Goal: Task Accomplishment & Management: Manage account settings

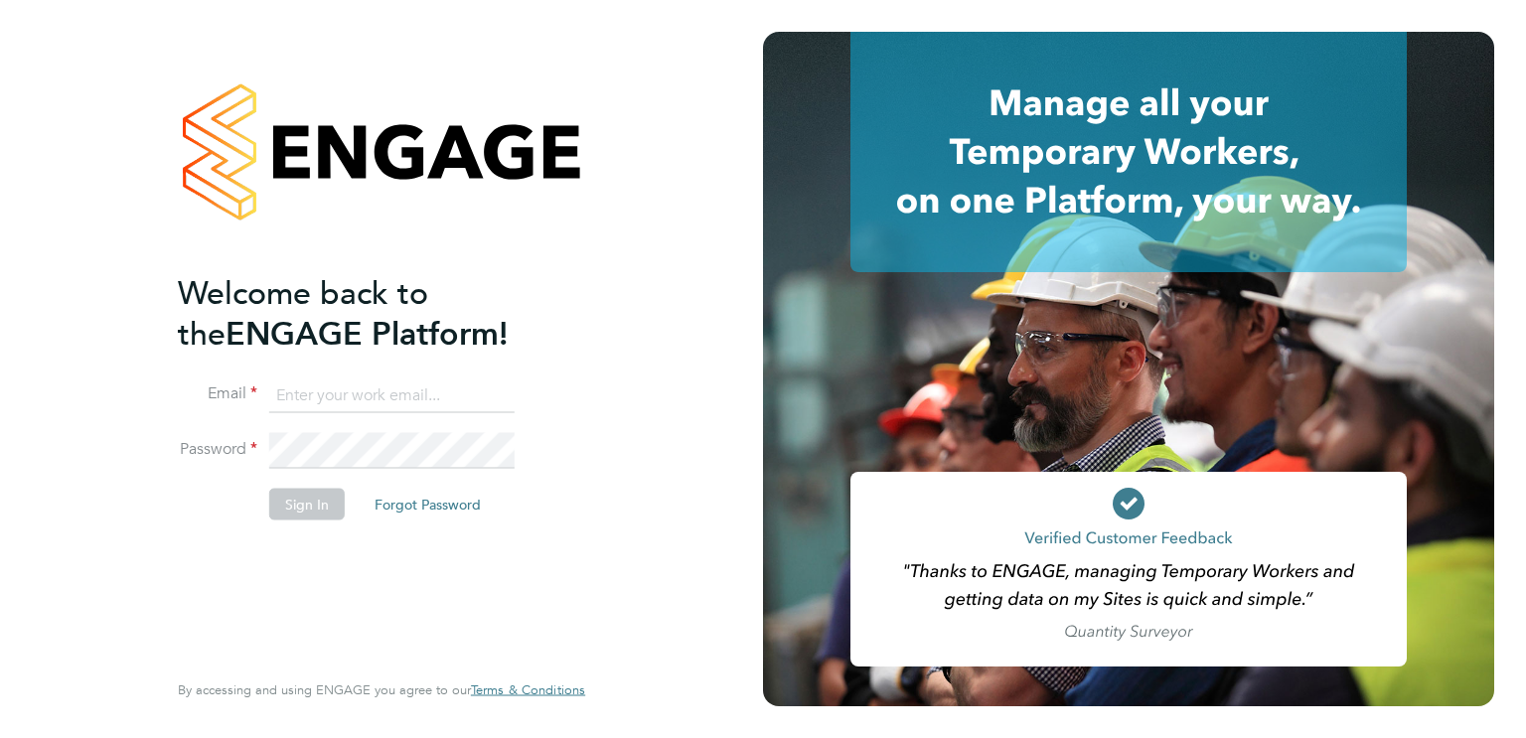
type input "alan.overton@uk.g4s.com"
click at [312, 515] on button "Sign In" at bounding box center [307, 504] width 76 height 32
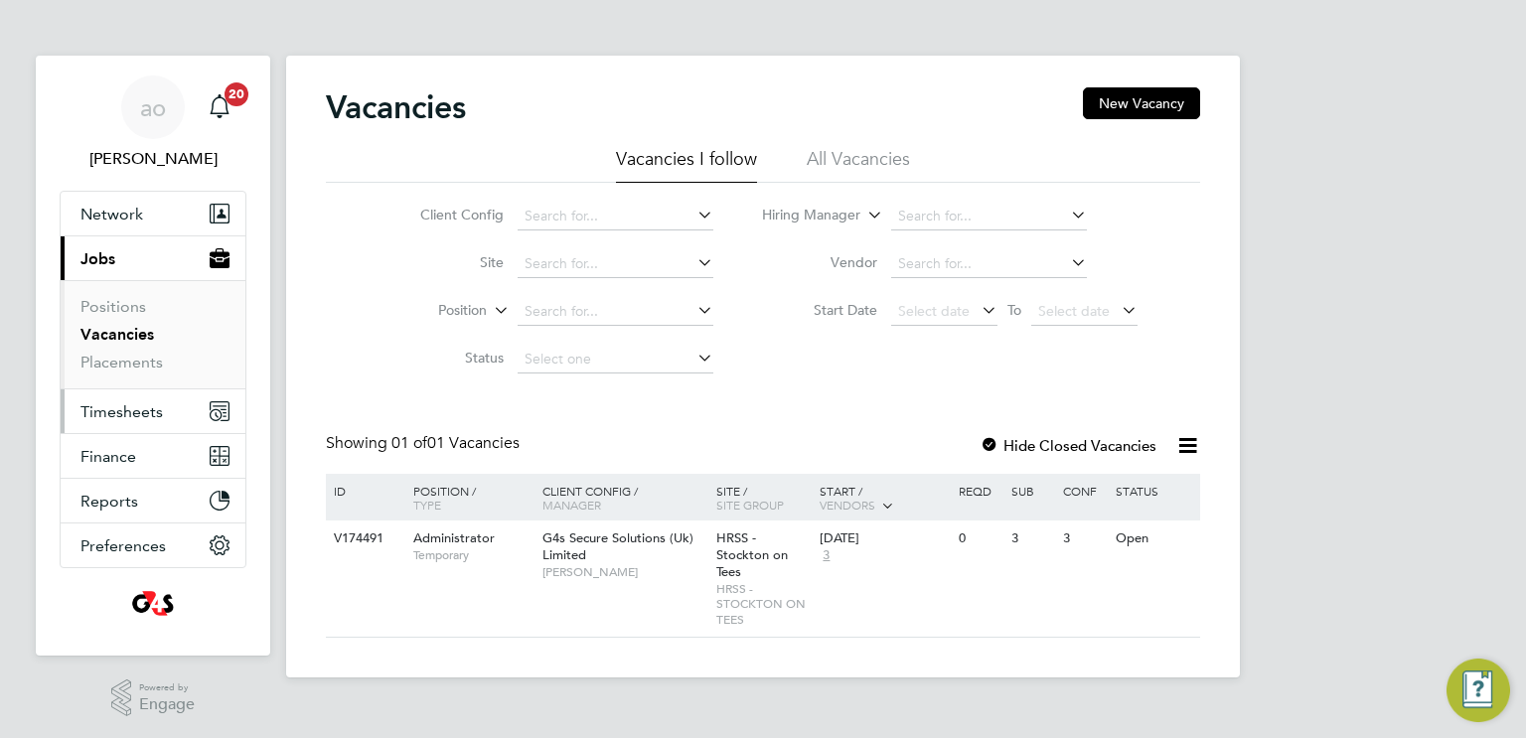
click at [116, 413] on span "Timesheets" at bounding box center [121, 411] width 82 height 19
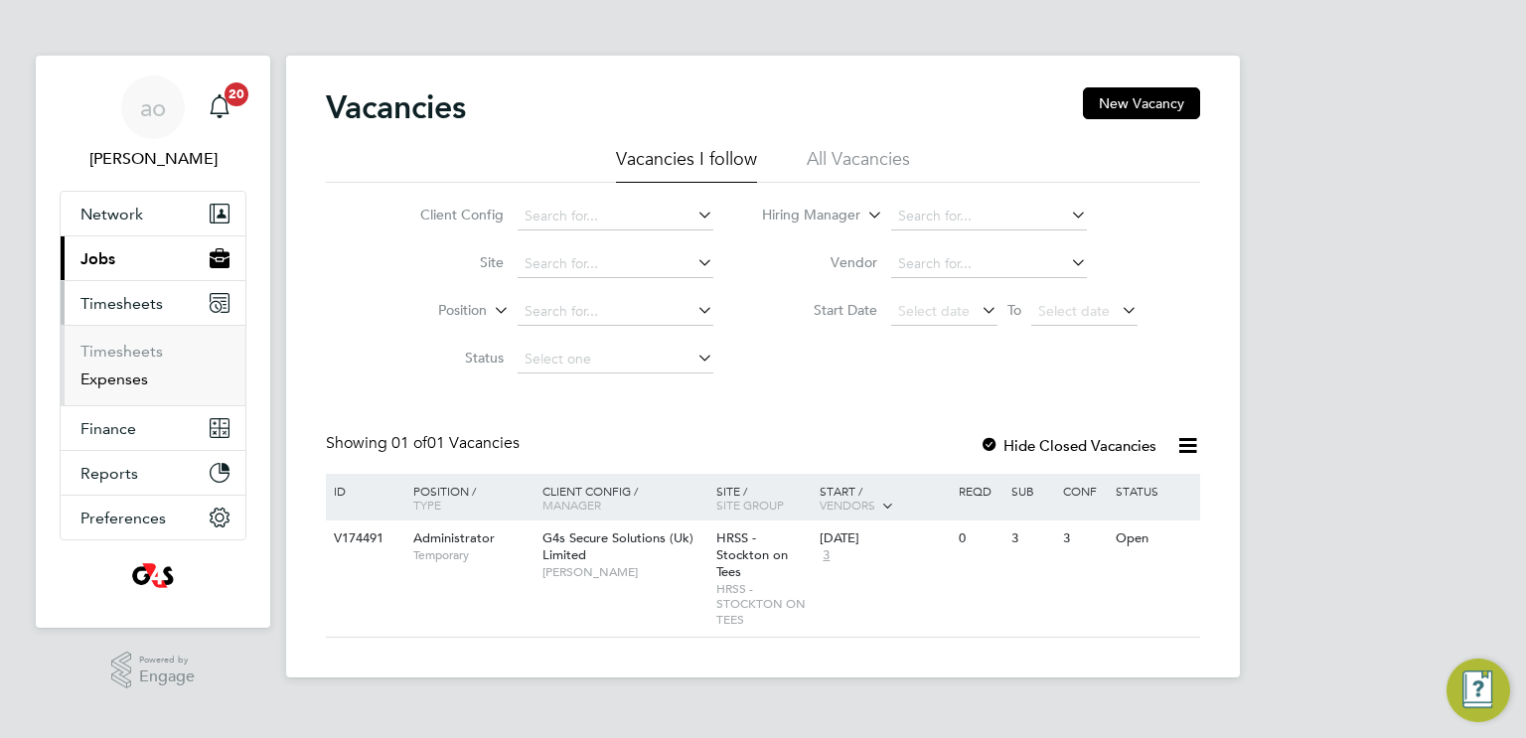
click at [132, 371] on link "Expenses" at bounding box center [114, 379] width 68 height 19
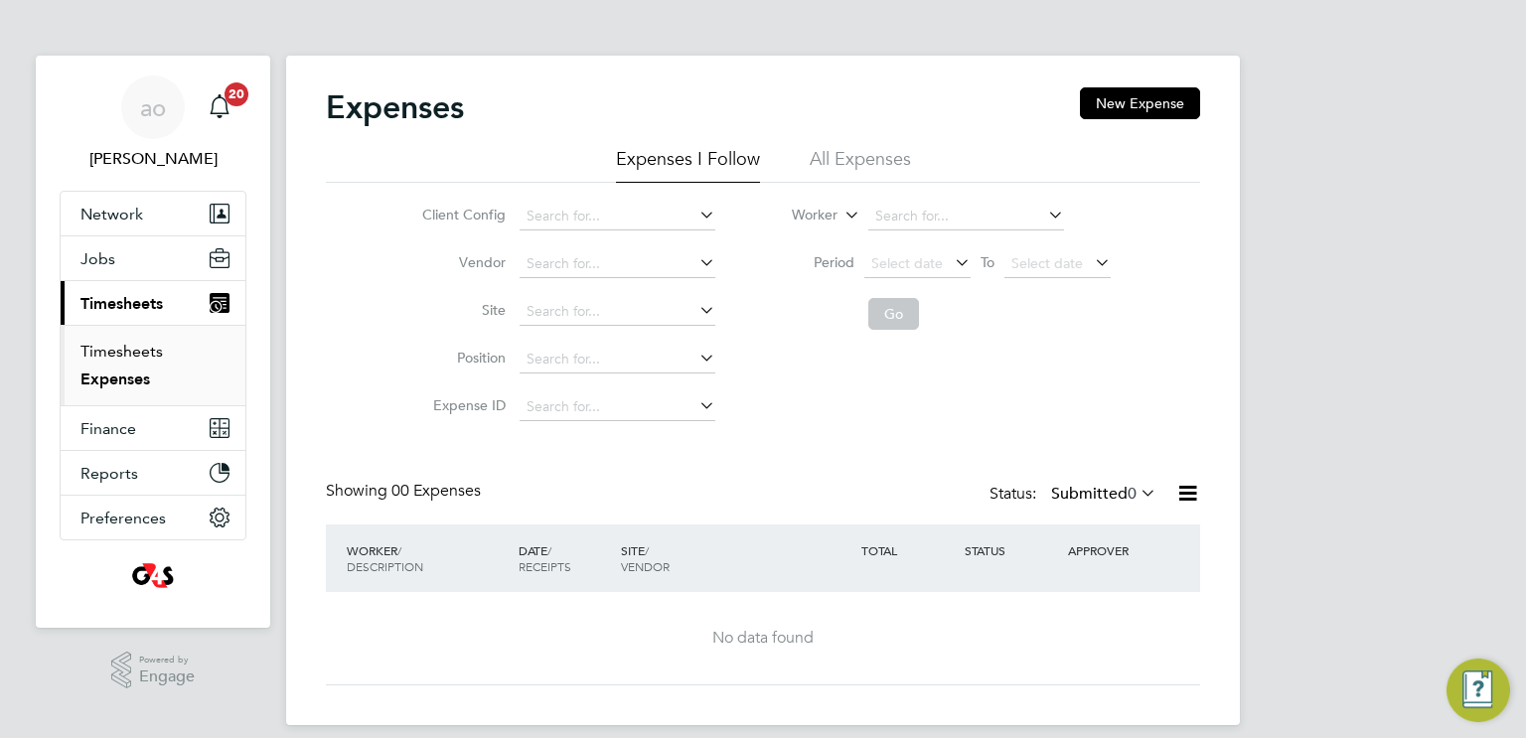
click at [118, 357] on link "Timesheets" at bounding box center [121, 351] width 82 height 19
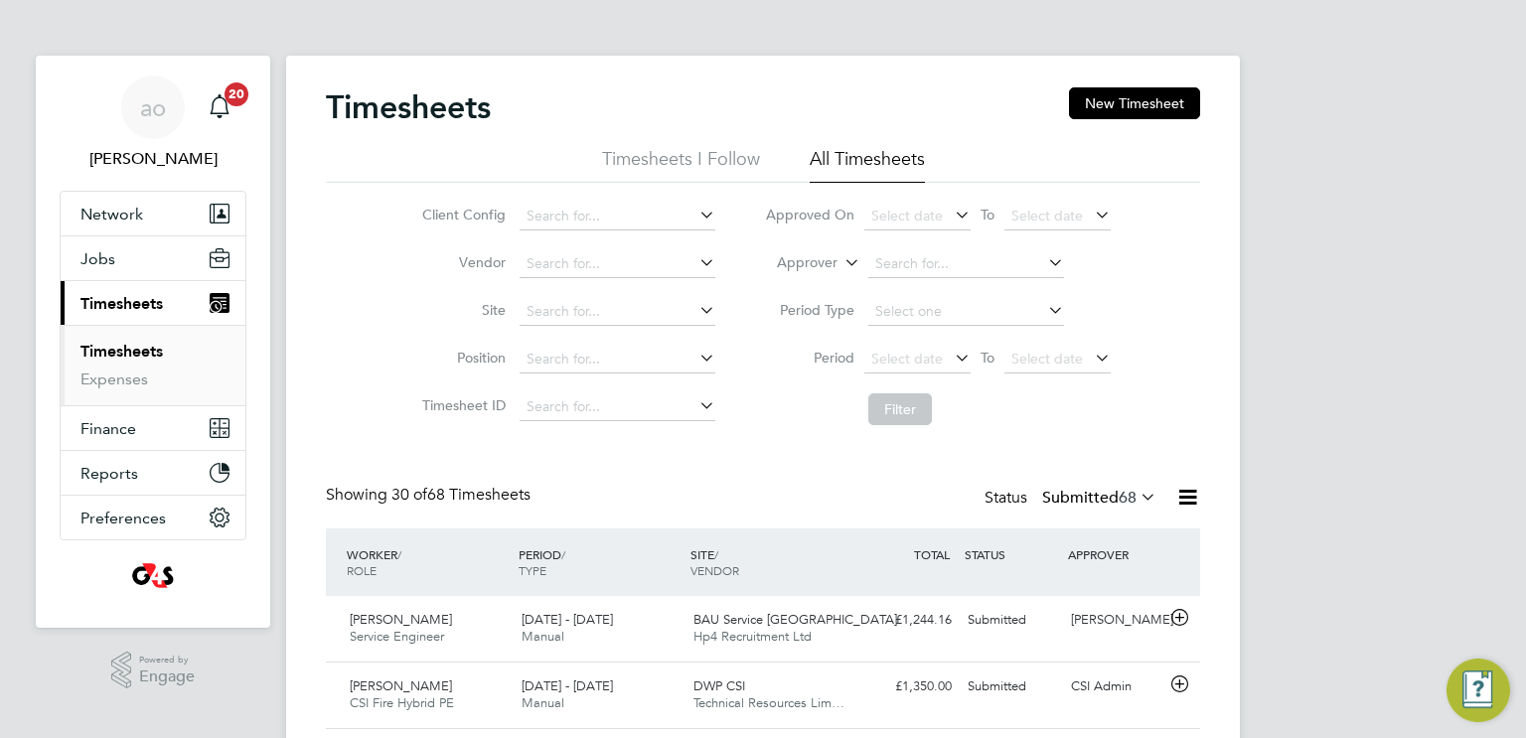
click at [138, 356] on link "Timesheets" at bounding box center [121, 351] width 82 height 19
click at [124, 429] on span "Finance" at bounding box center [108, 428] width 56 height 19
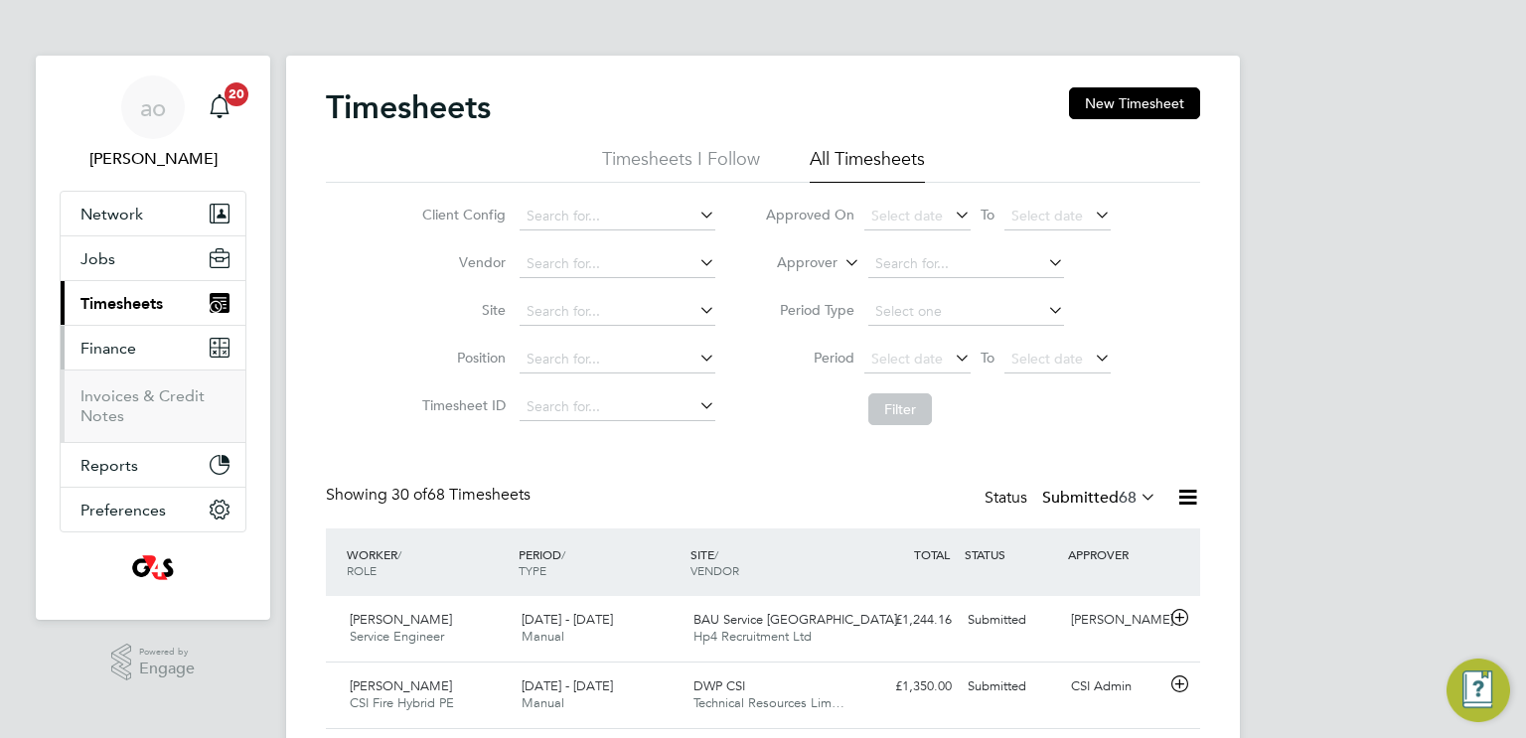
click at [108, 294] on span "Timesheets" at bounding box center [121, 303] width 82 height 19
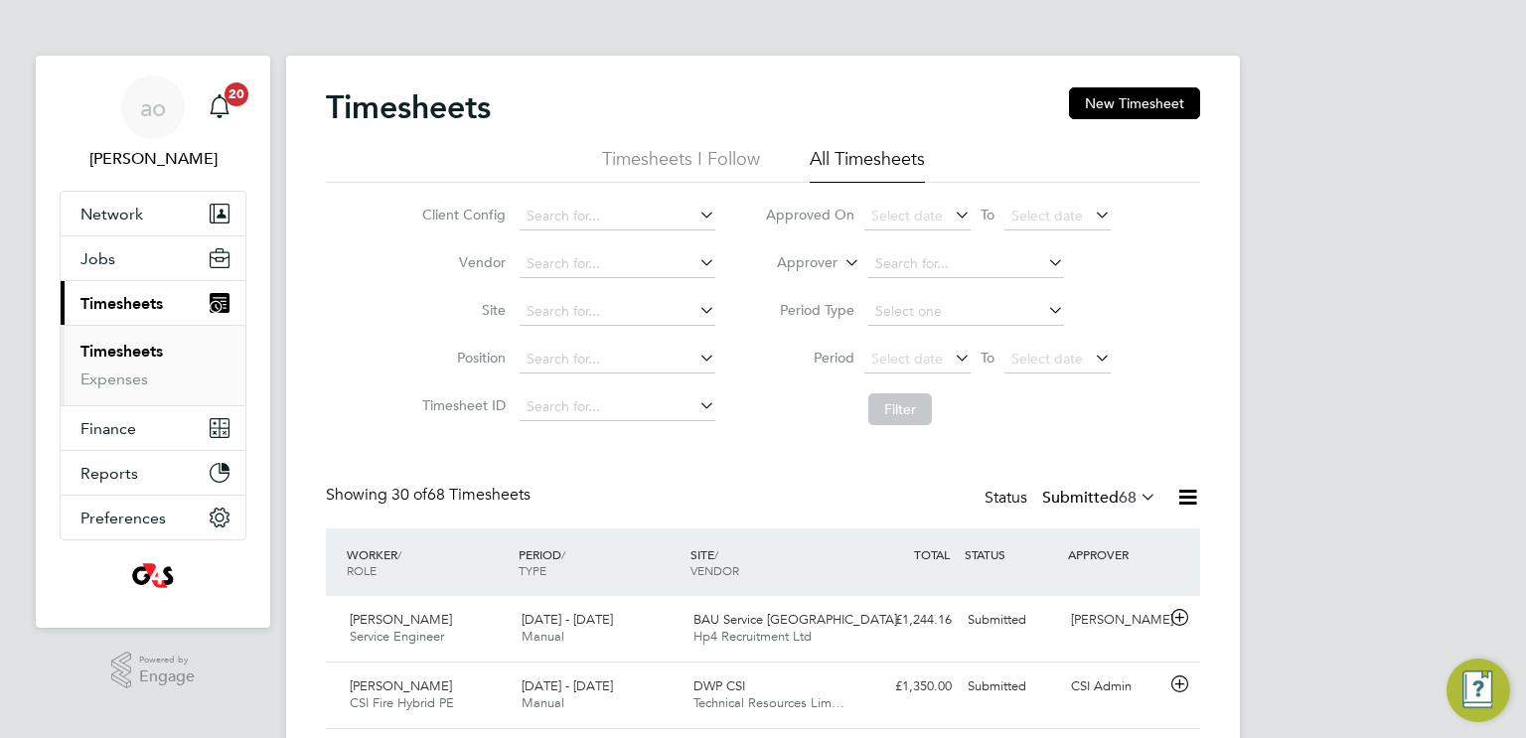
click at [136, 350] on link "Timesheets" at bounding box center [121, 351] width 82 height 19
click at [672, 165] on li "Timesheets I Follow" at bounding box center [681, 165] width 158 height 36
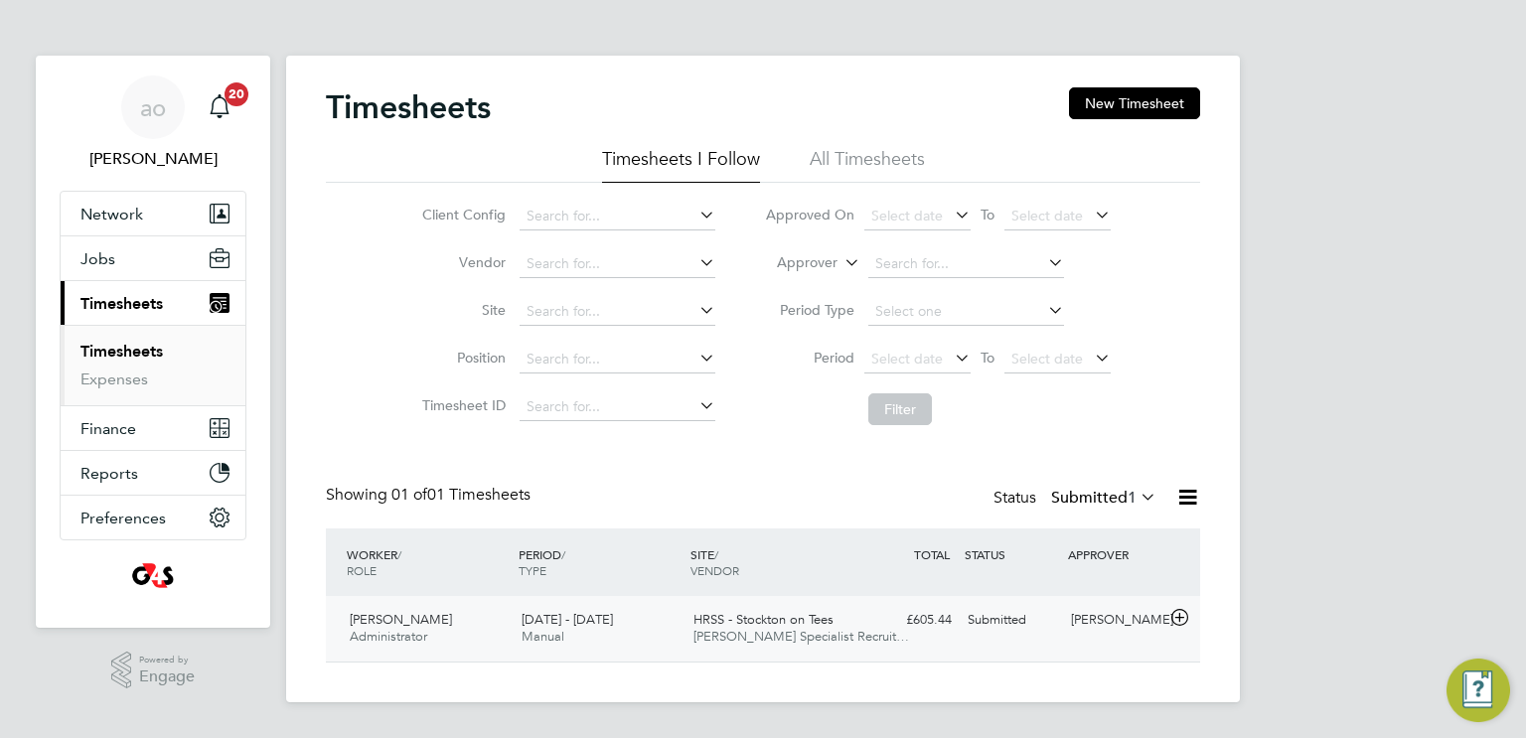
click at [1097, 621] on div "[PERSON_NAME]" at bounding box center [1114, 620] width 103 height 33
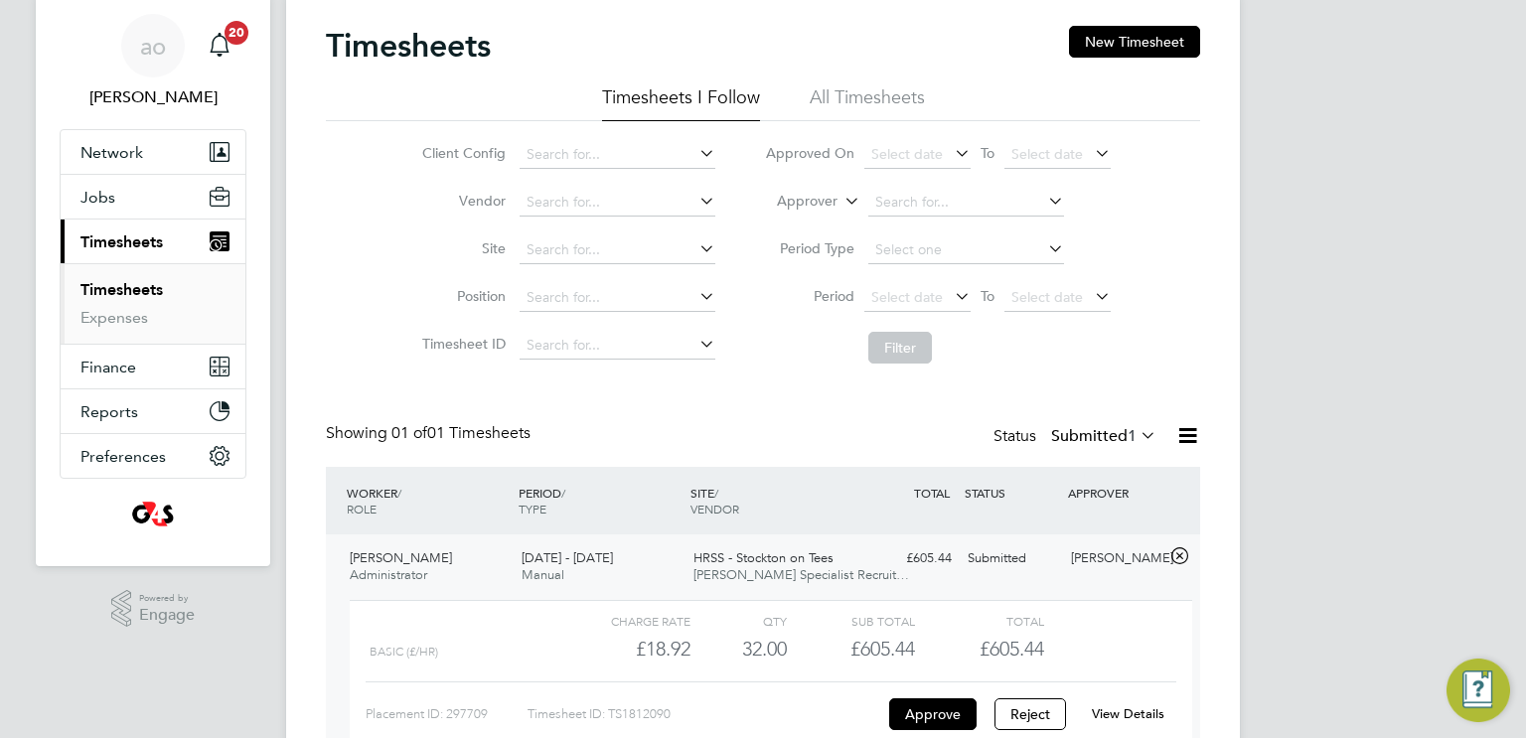
scroll to position [178, 0]
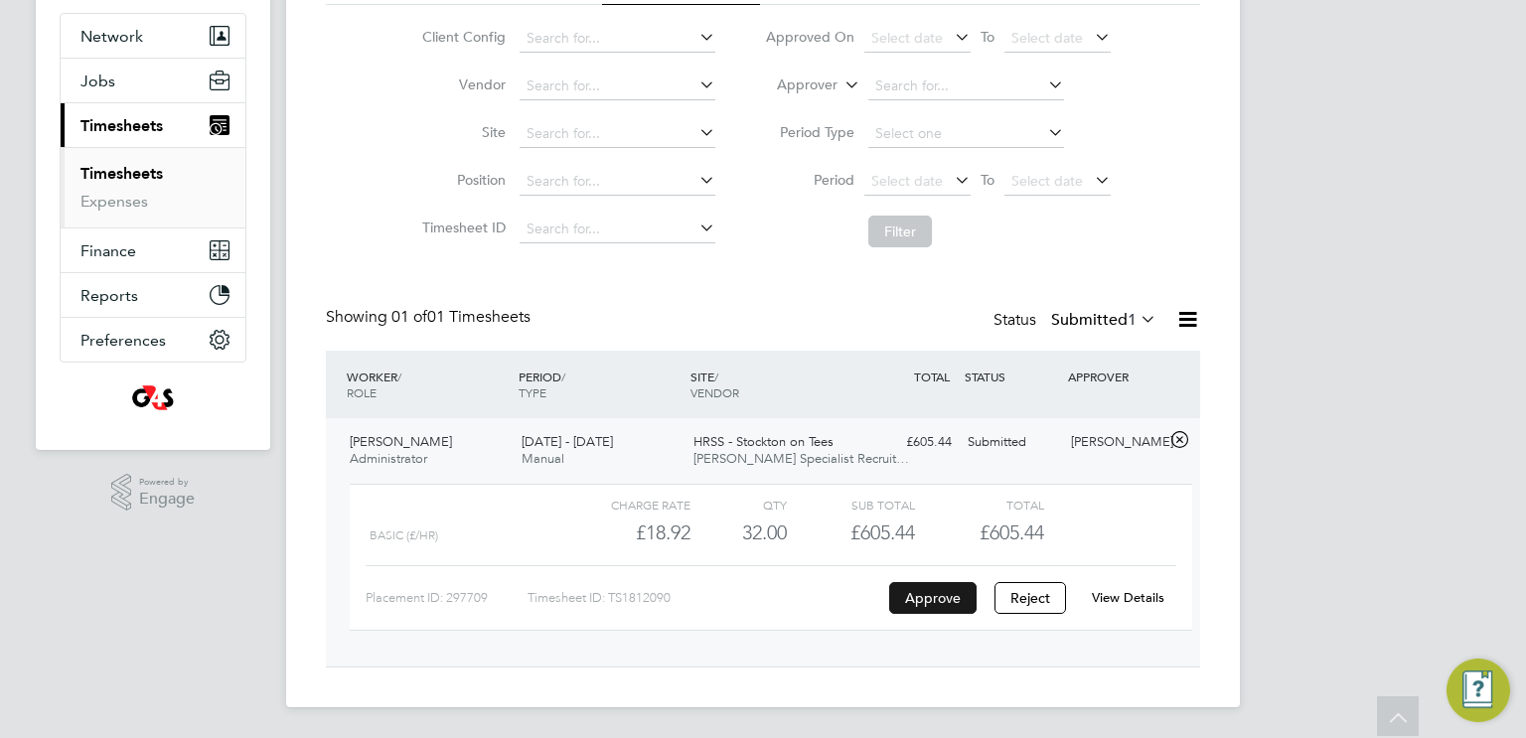
click at [948, 597] on button "Approve" at bounding box center [932, 598] width 87 height 32
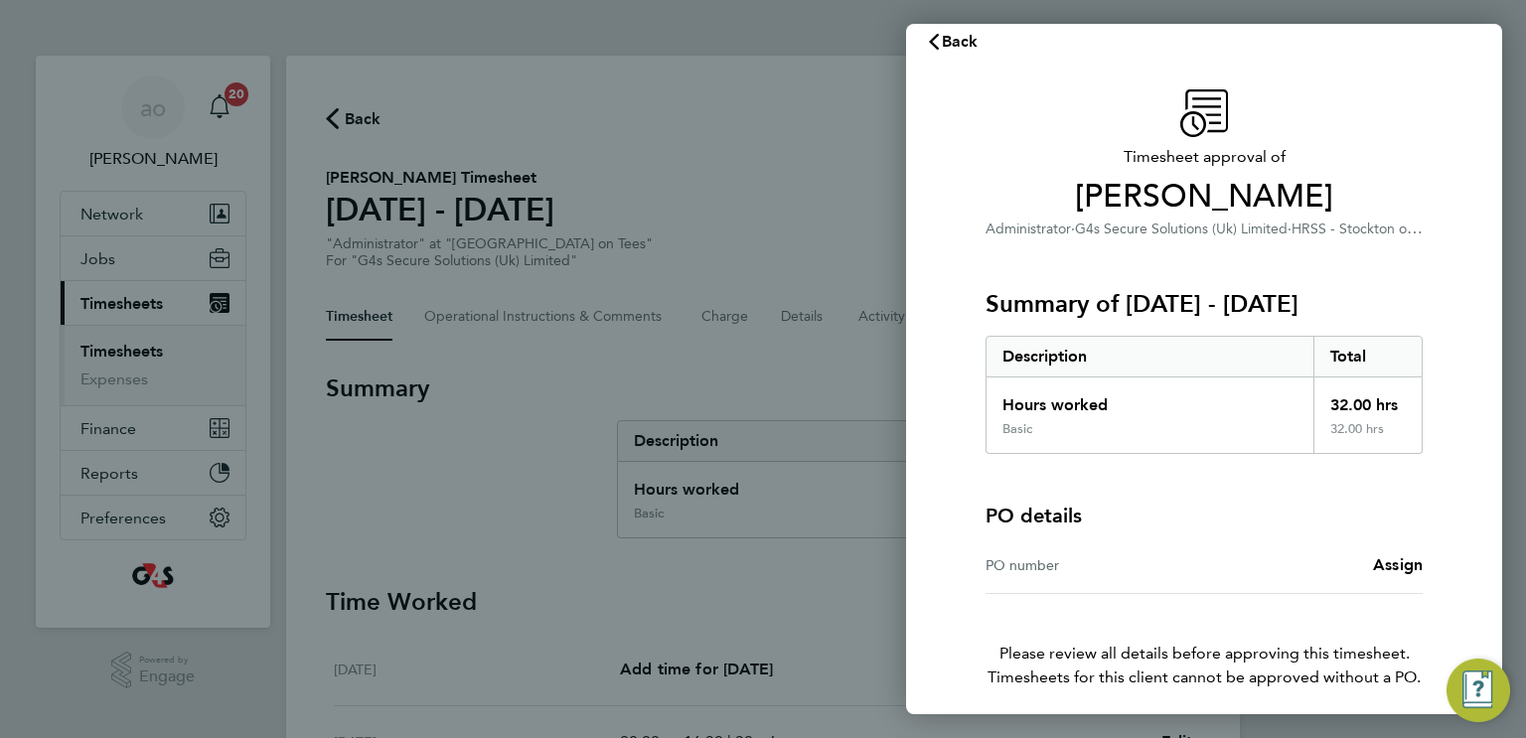
scroll to position [99, 0]
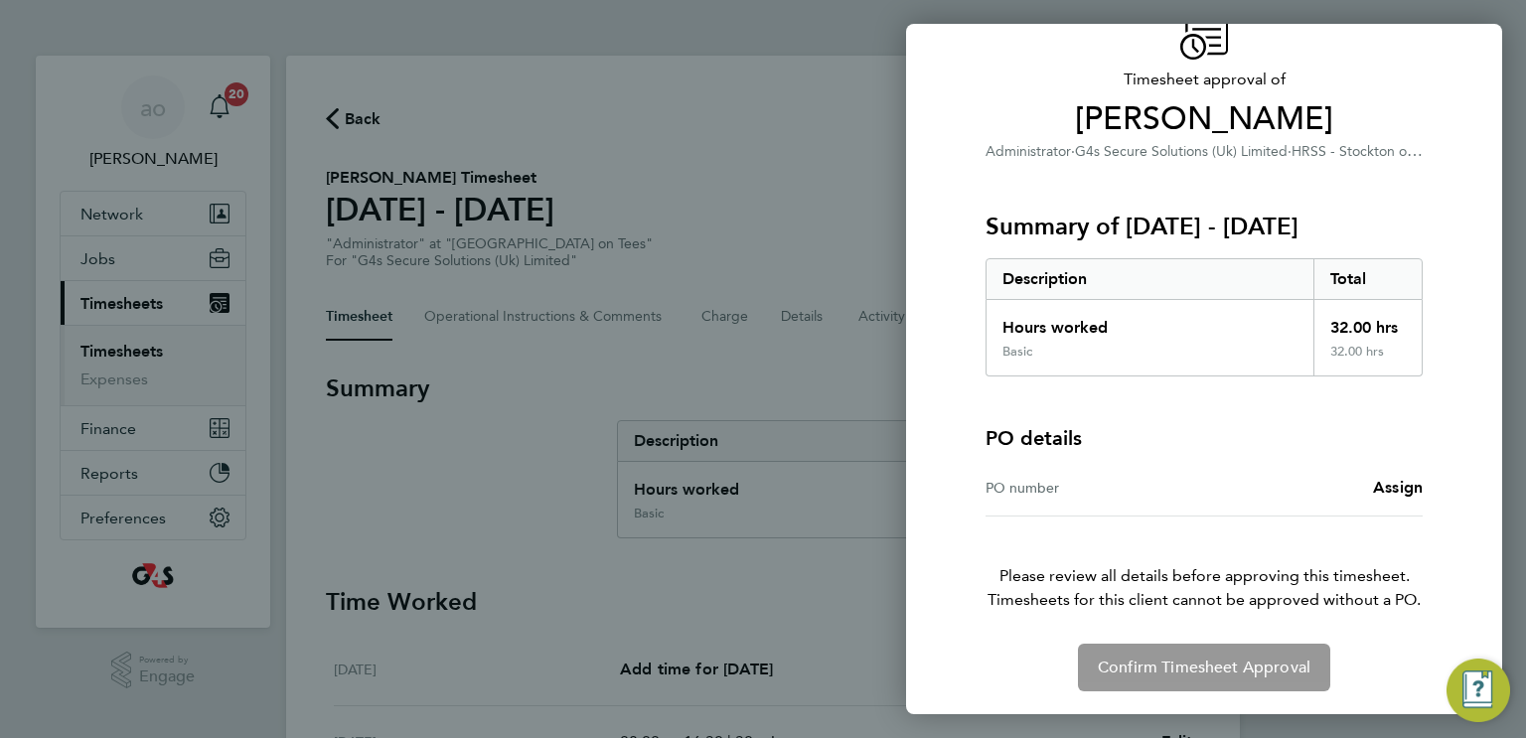
click at [1201, 666] on div "Confirm Timesheet Approval" at bounding box center [1204, 668] width 485 height 48
click at [1401, 486] on span "Assign" at bounding box center [1398, 487] width 50 height 19
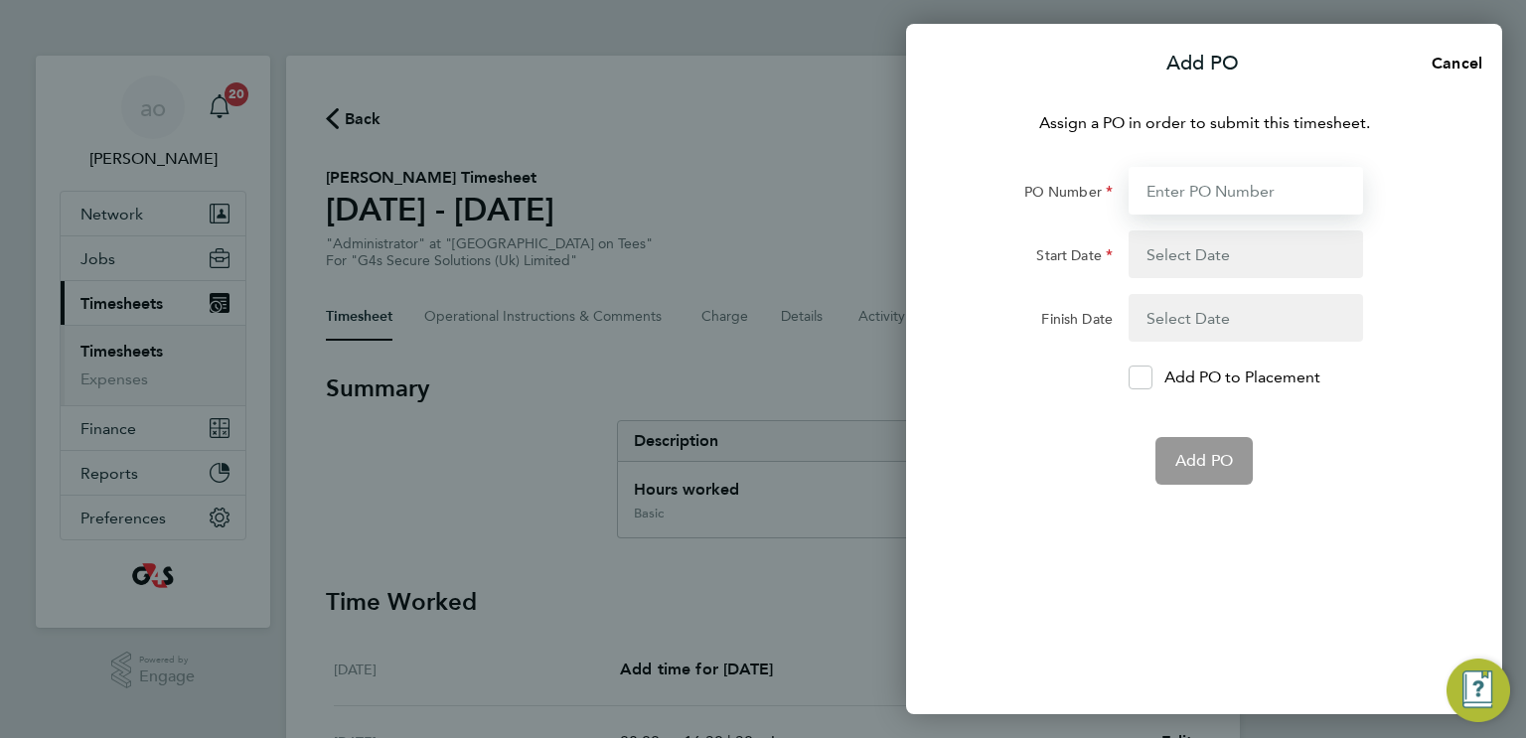
click at [1264, 173] on input "PO Number" at bounding box center [1246, 191] width 234 height 48
paste input "4900165283"
type input "4900165283"
click at [1242, 256] on button "button" at bounding box center [1246, 254] width 234 height 48
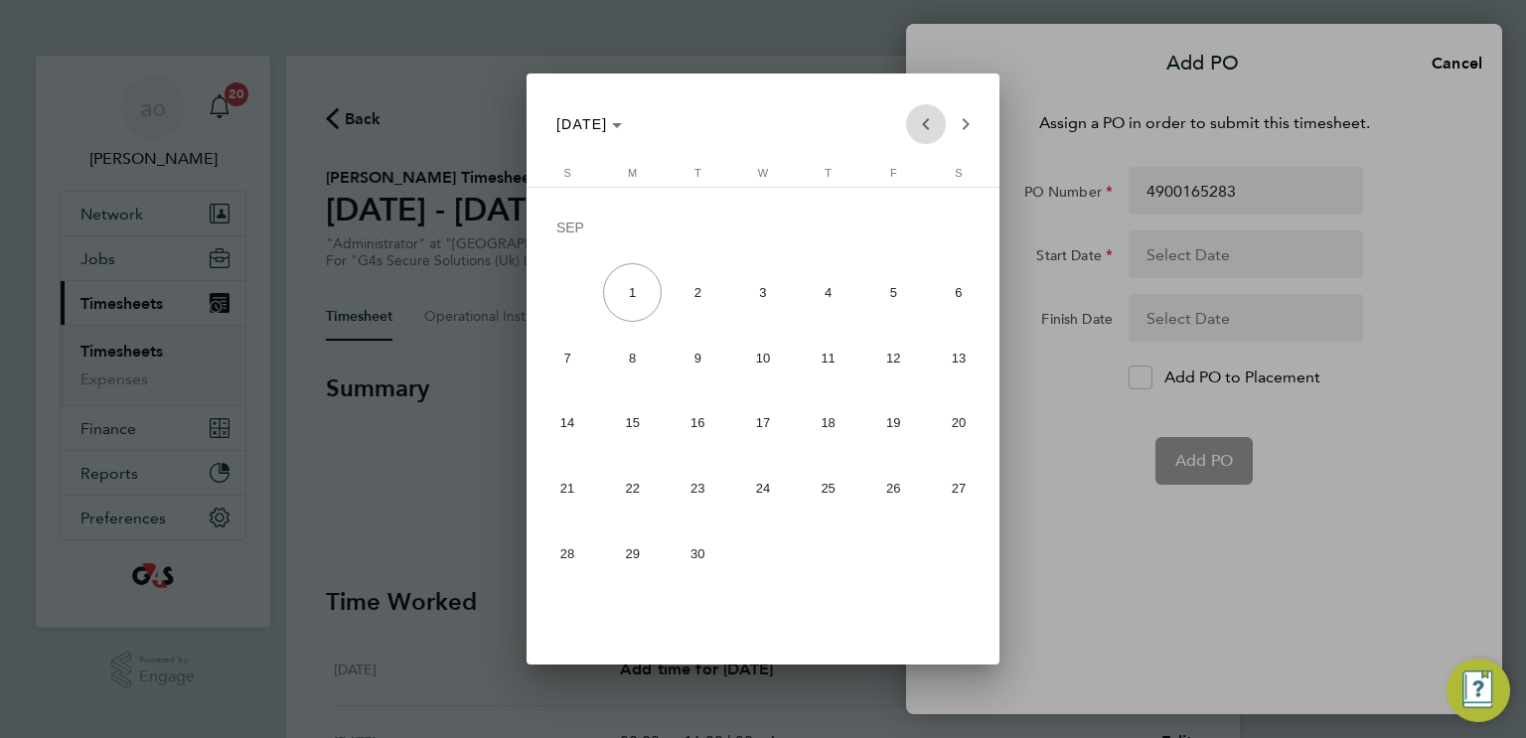
click at [934, 130] on span "Previous month" at bounding box center [926, 124] width 40 height 40
click at [638, 490] on span "25" at bounding box center [632, 493] width 59 height 59
type input "[DATE]"
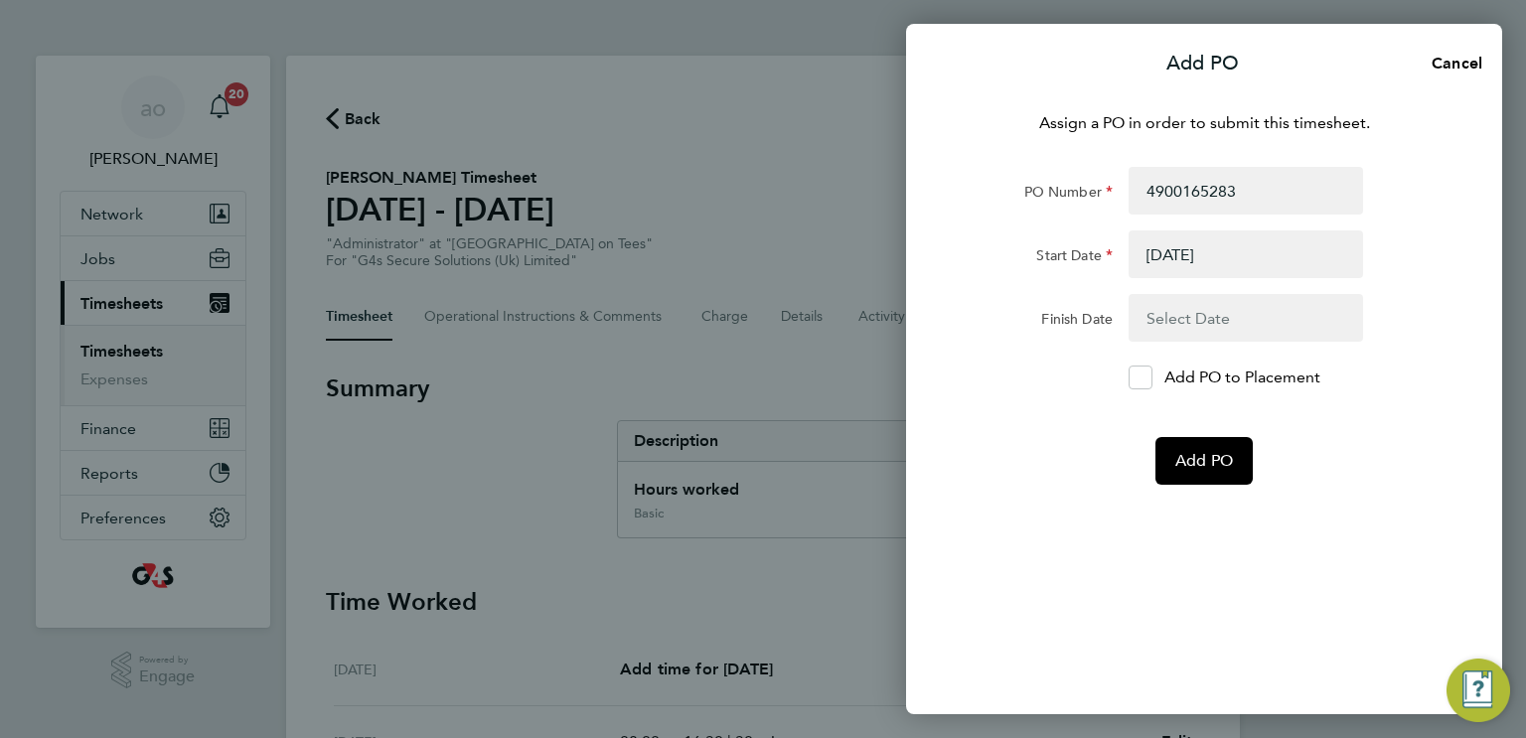
click at [1206, 318] on button "button" at bounding box center [1246, 318] width 234 height 48
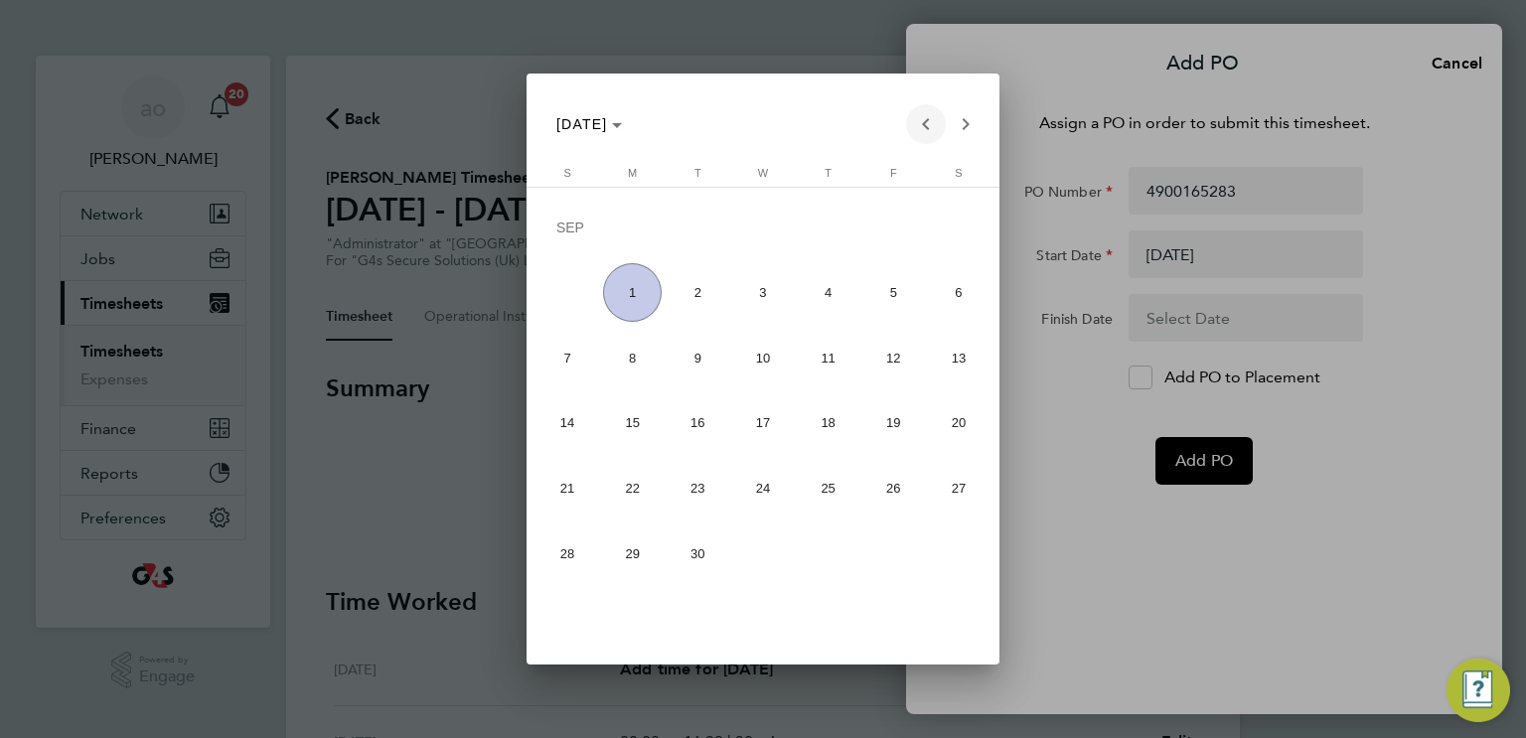
click at [918, 112] on span "Previous month" at bounding box center [926, 124] width 40 height 40
click at [580, 558] on span "31" at bounding box center [567, 559] width 59 height 59
type input "[DATE]"
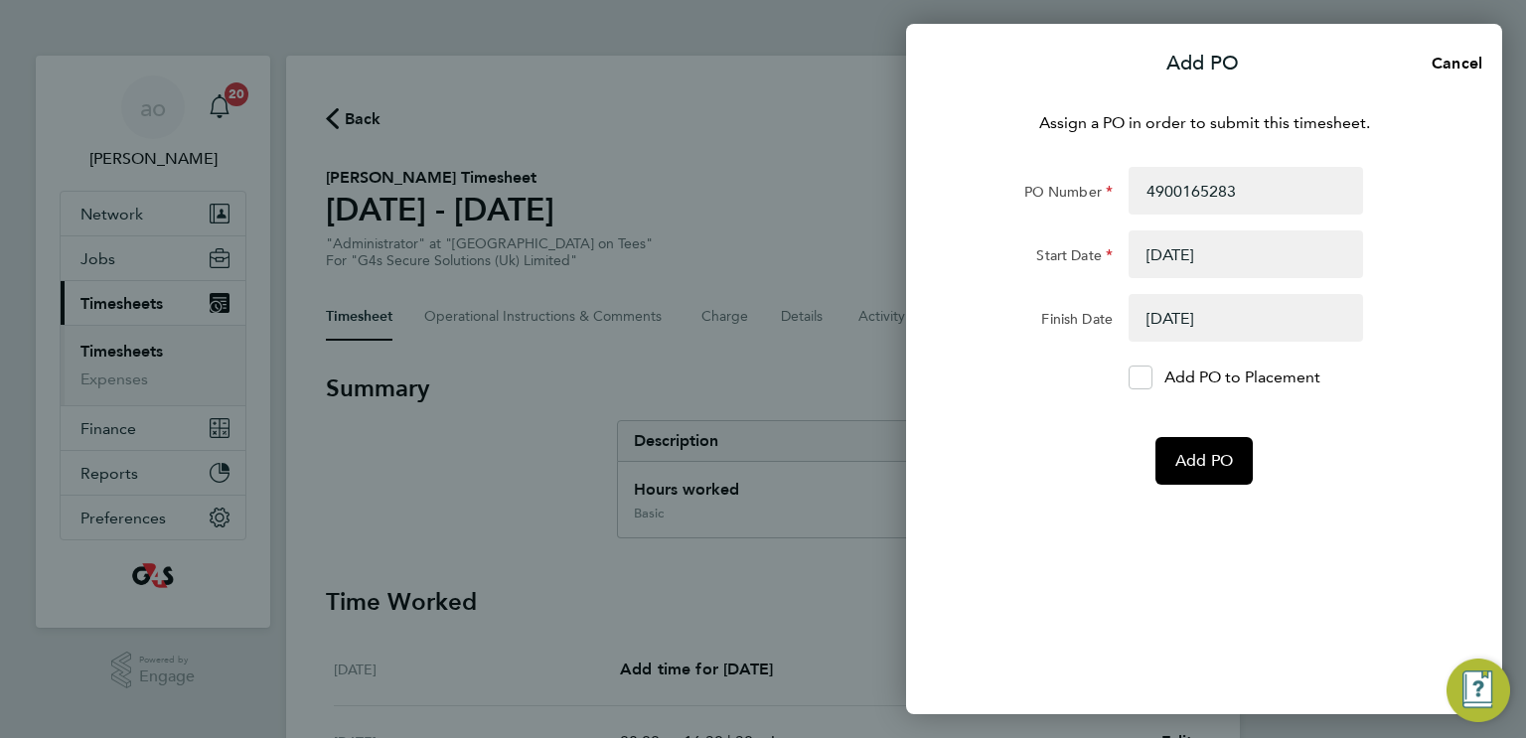
click at [1386, 553] on div "Assign a PO in order to submit this timesheet. PO Number 4900165283 Start Date …" at bounding box center [1204, 400] width 596 height 627
click at [1254, 201] on input "4900165283" at bounding box center [1246, 191] width 234 height 48
click at [1202, 461] on span "Add PO" at bounding box center [1204, 461] width 58 height 20
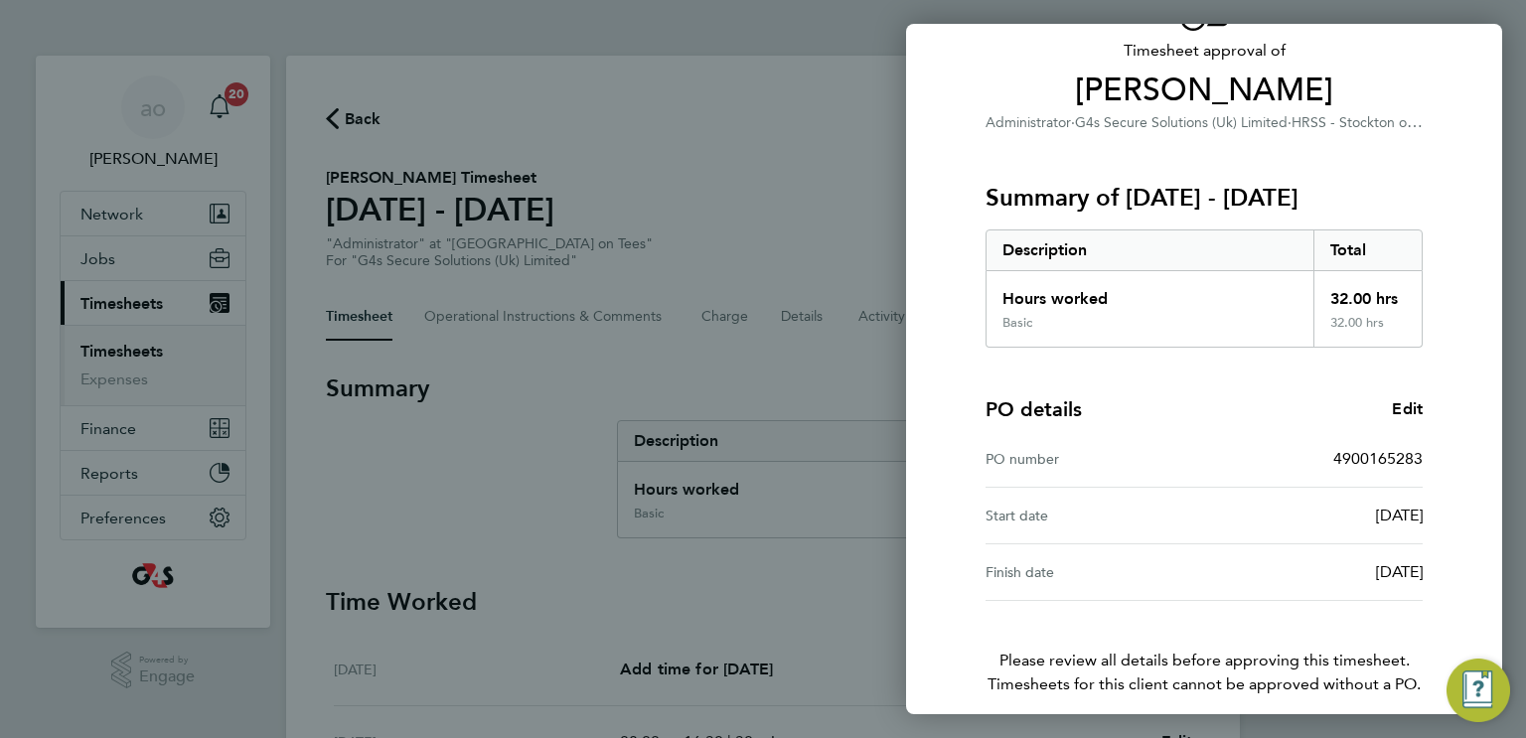
scroll to position [212, 0]
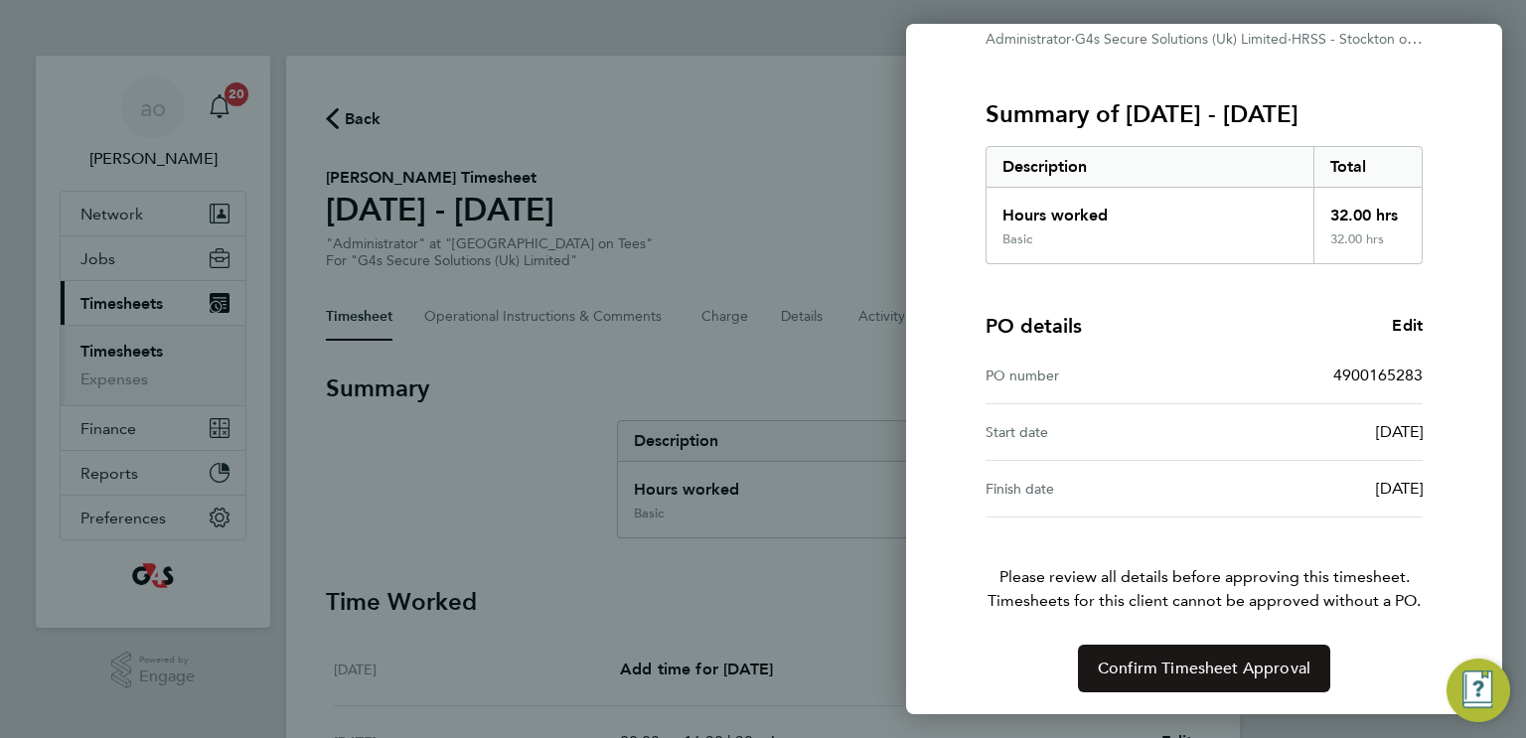
click at [1188, 669] on span "Confirm Timesheet Approval" at bounding box center [1204, 669] width 213 height 20
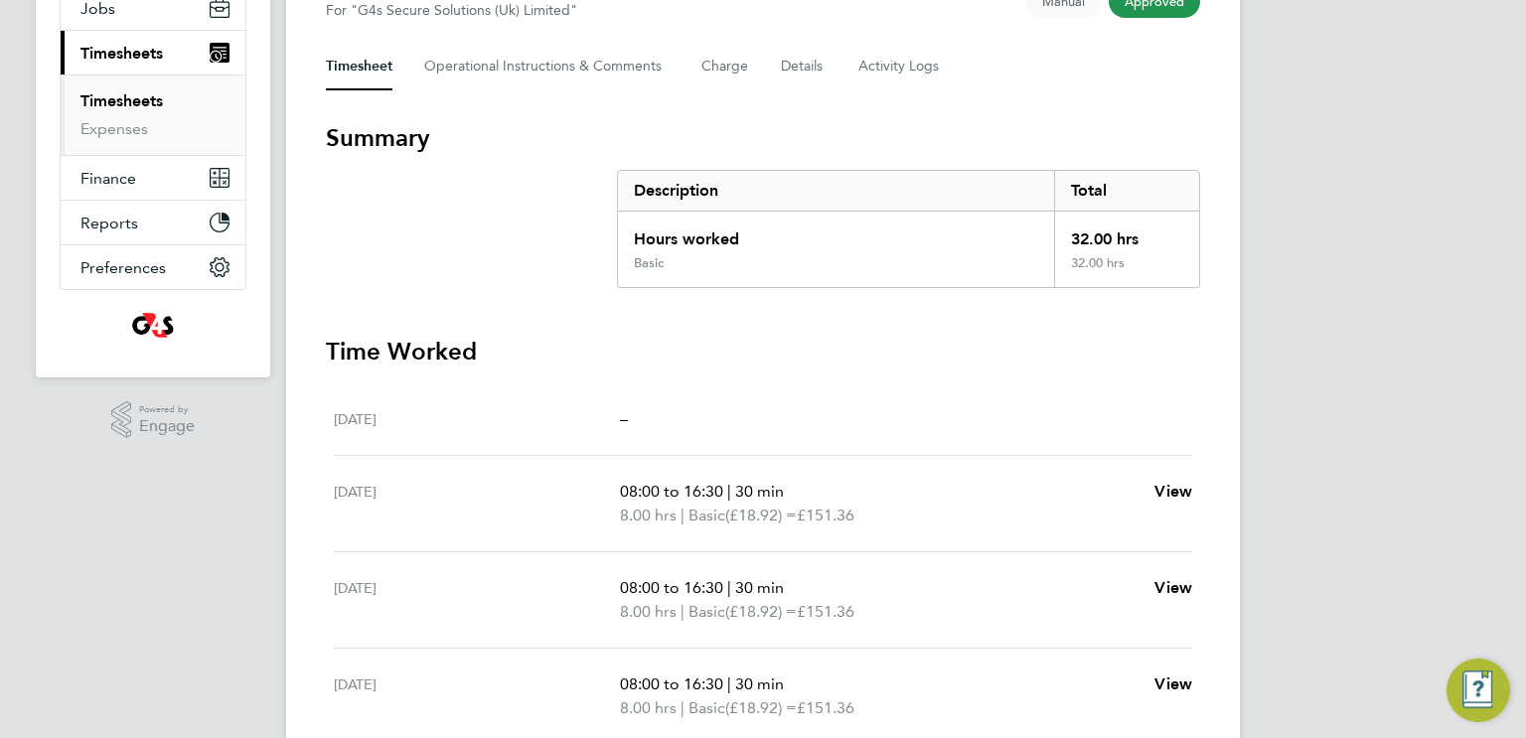
scroll to position [112, 0]
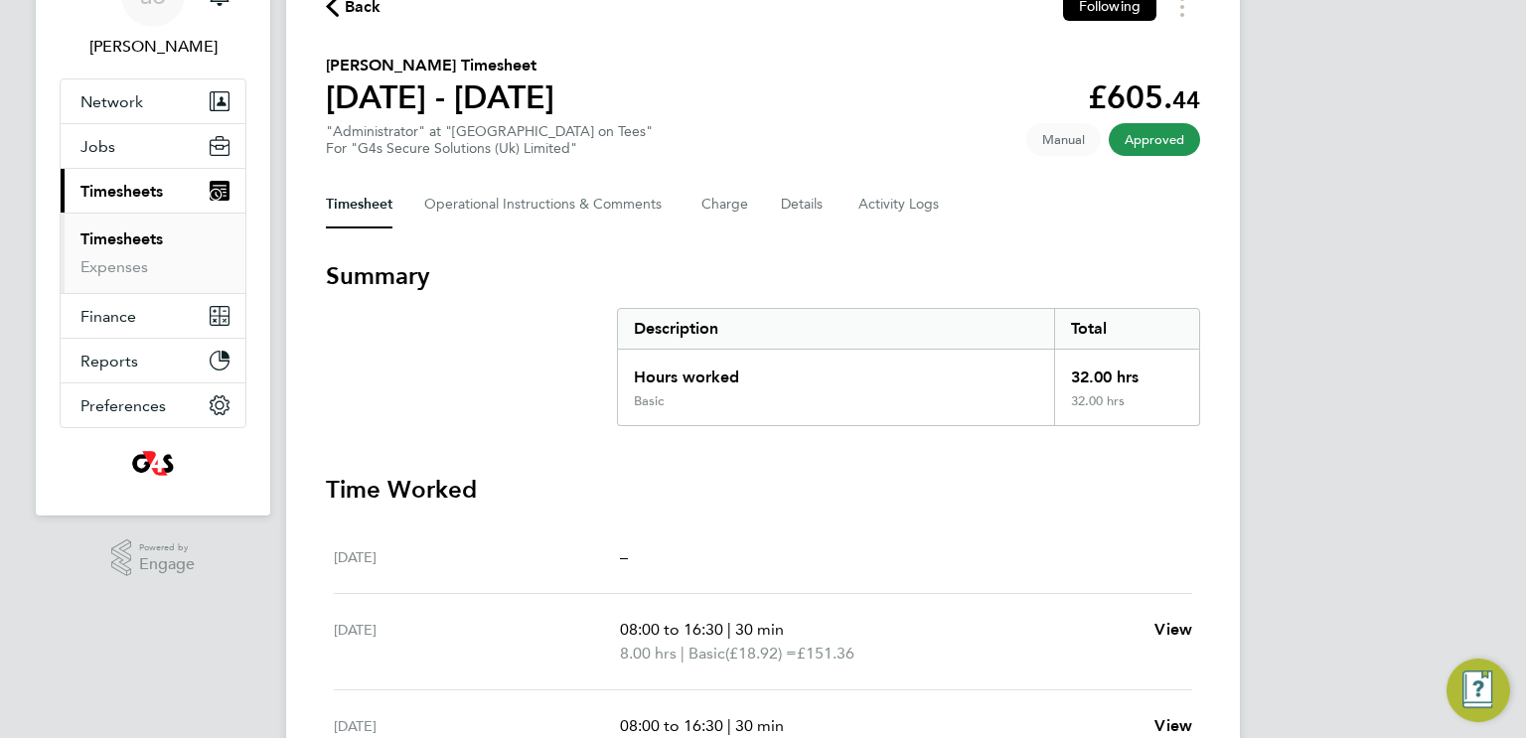
click at [1161, 150] on span "Approved" at bounding box center [1154, 139] width 91 height 33
click at [130, 236] on link "Timesheets" at bounding box center [121, 238] width 82 height 19
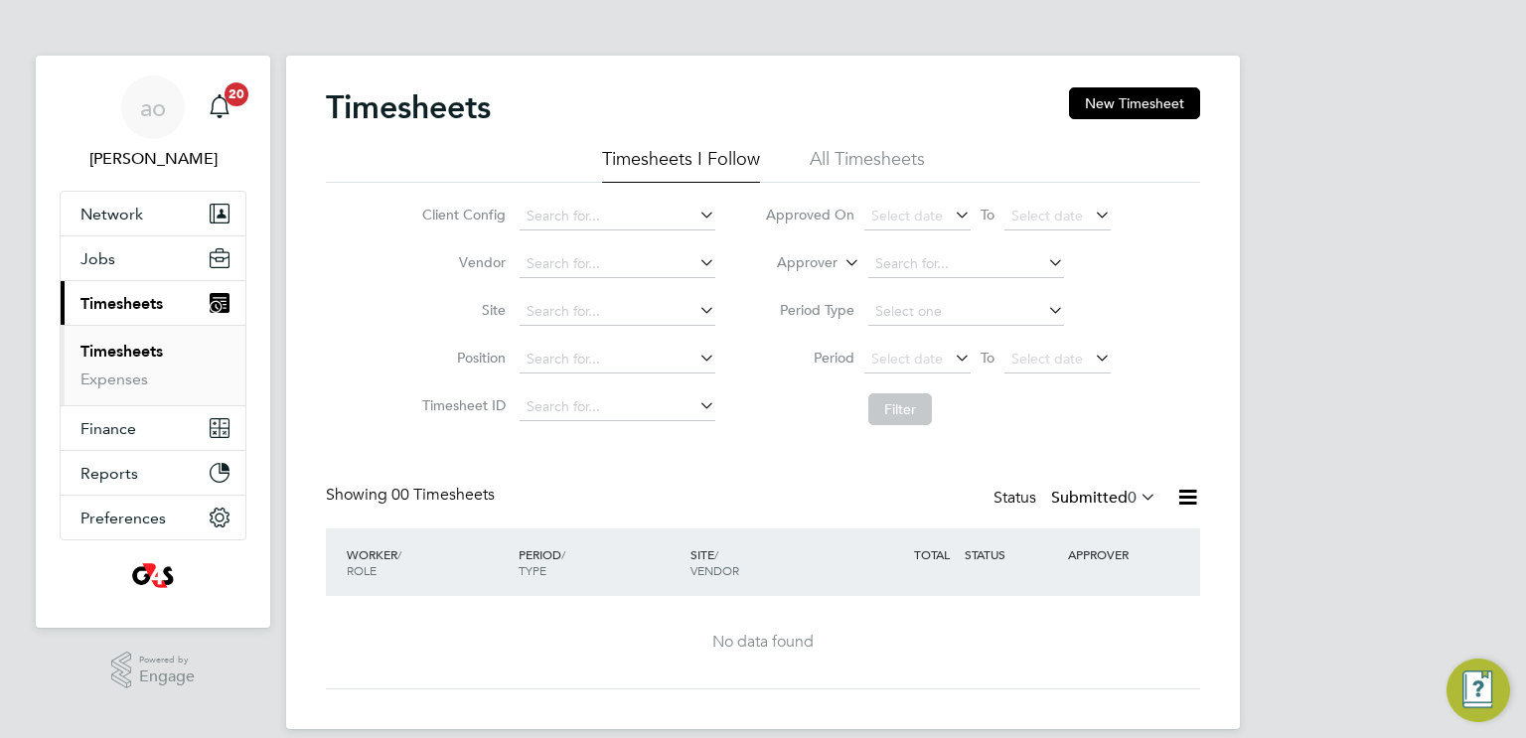
click at [879, 154] on li "All Timesheets" at bounding box center [867, 165] width 115 height 36
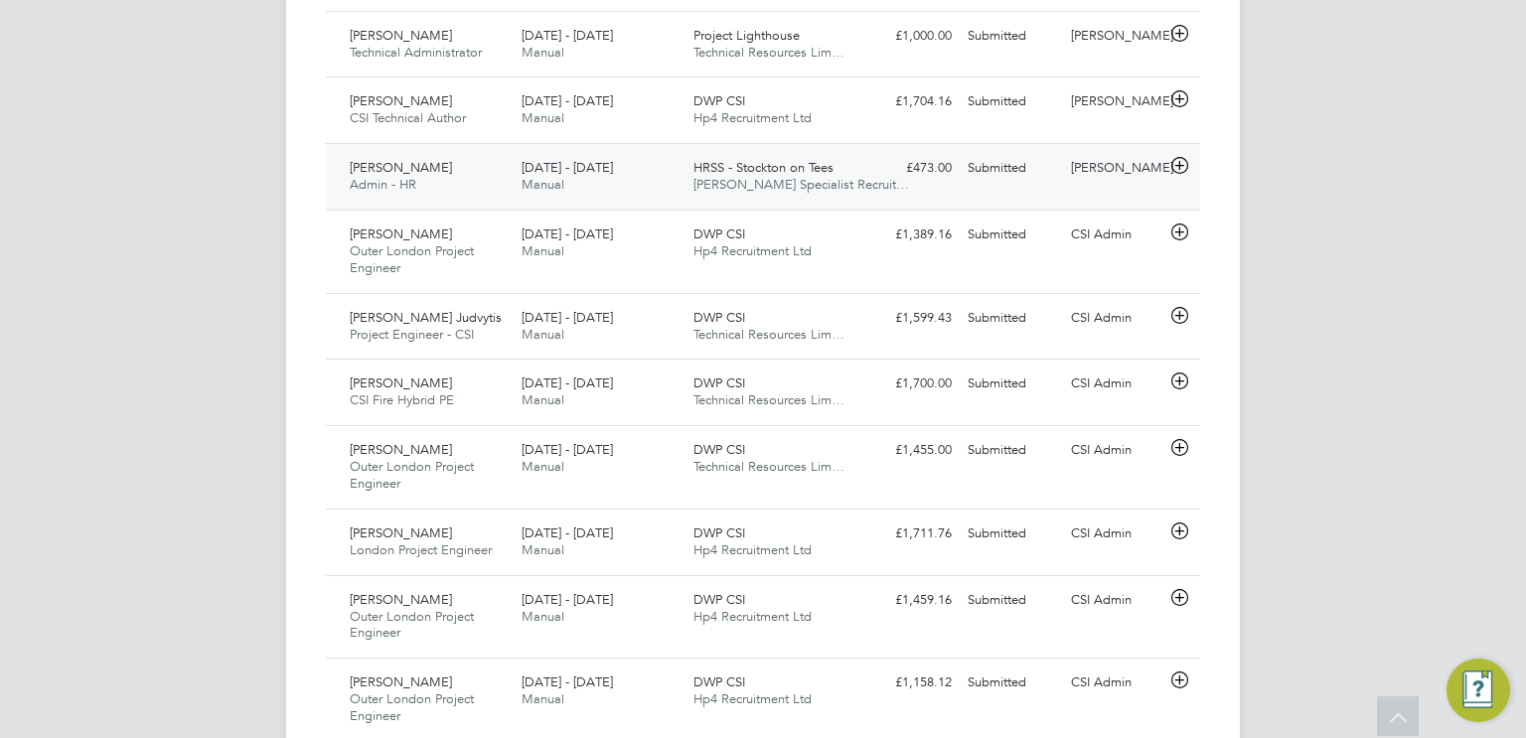
click at [763, 171] on span "HRSS - Stockton on Tees" at bounding box center [763, 167] width 140 height 17
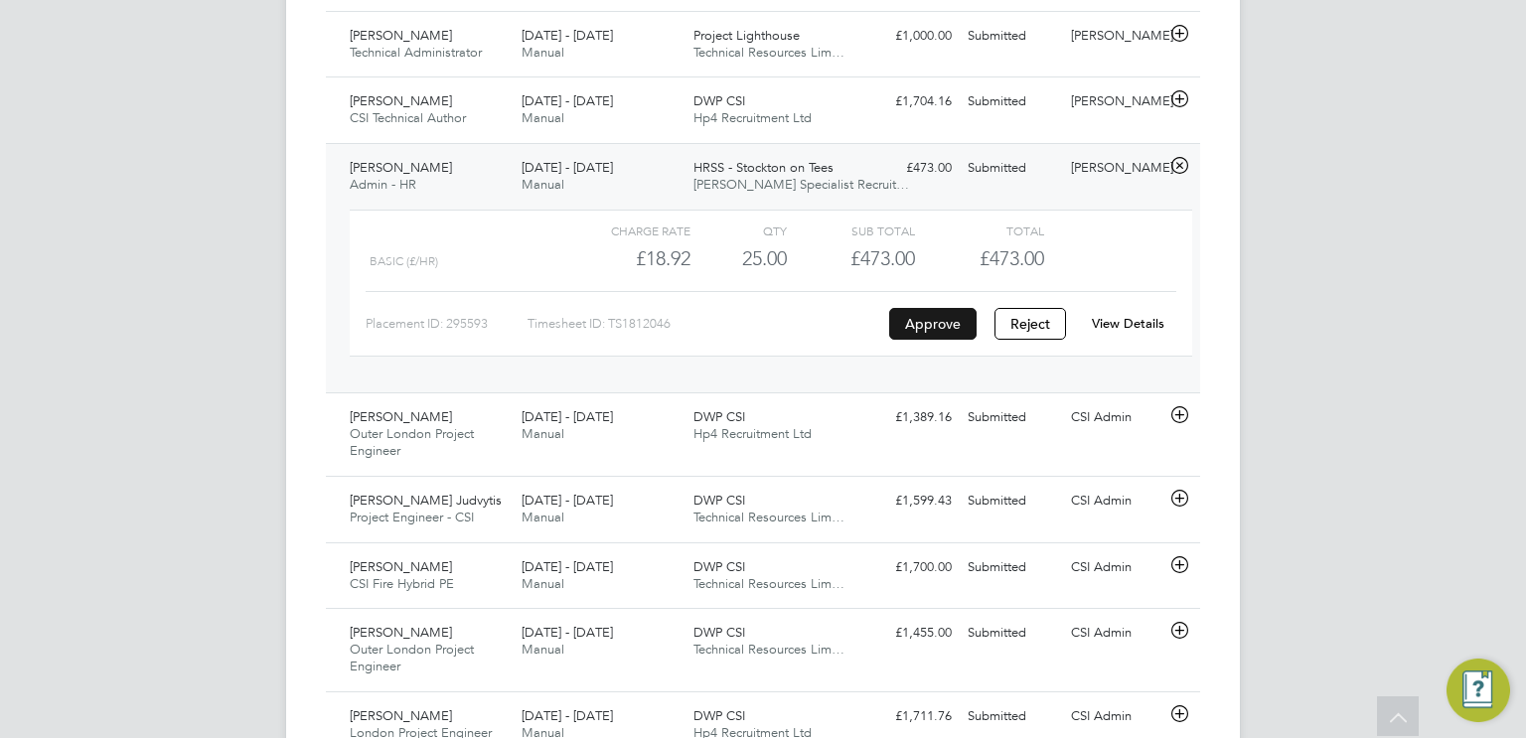
click at [933, 331] on button "Approve" at bounding box center [932, 324] width 87 height 32
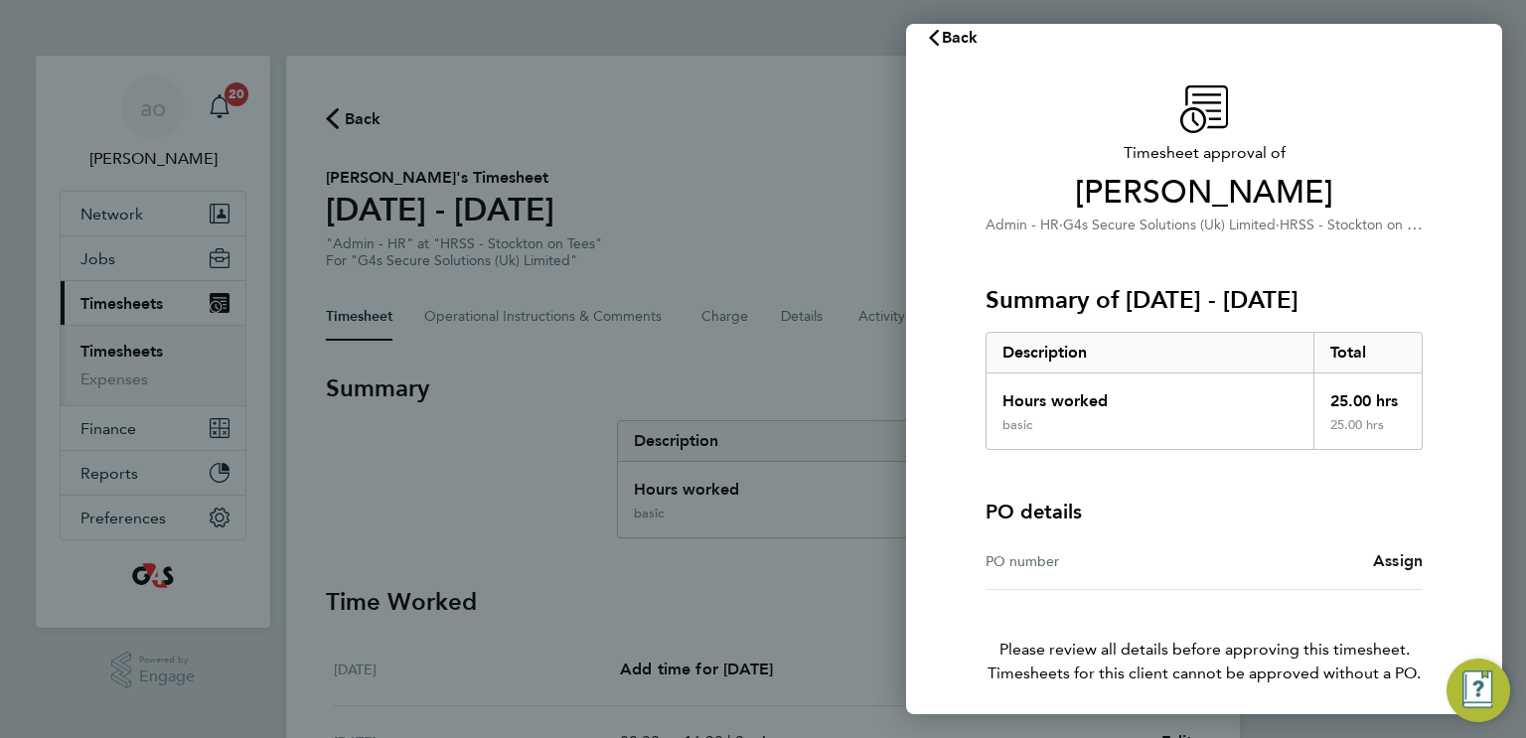
scroll to position [31, 0]
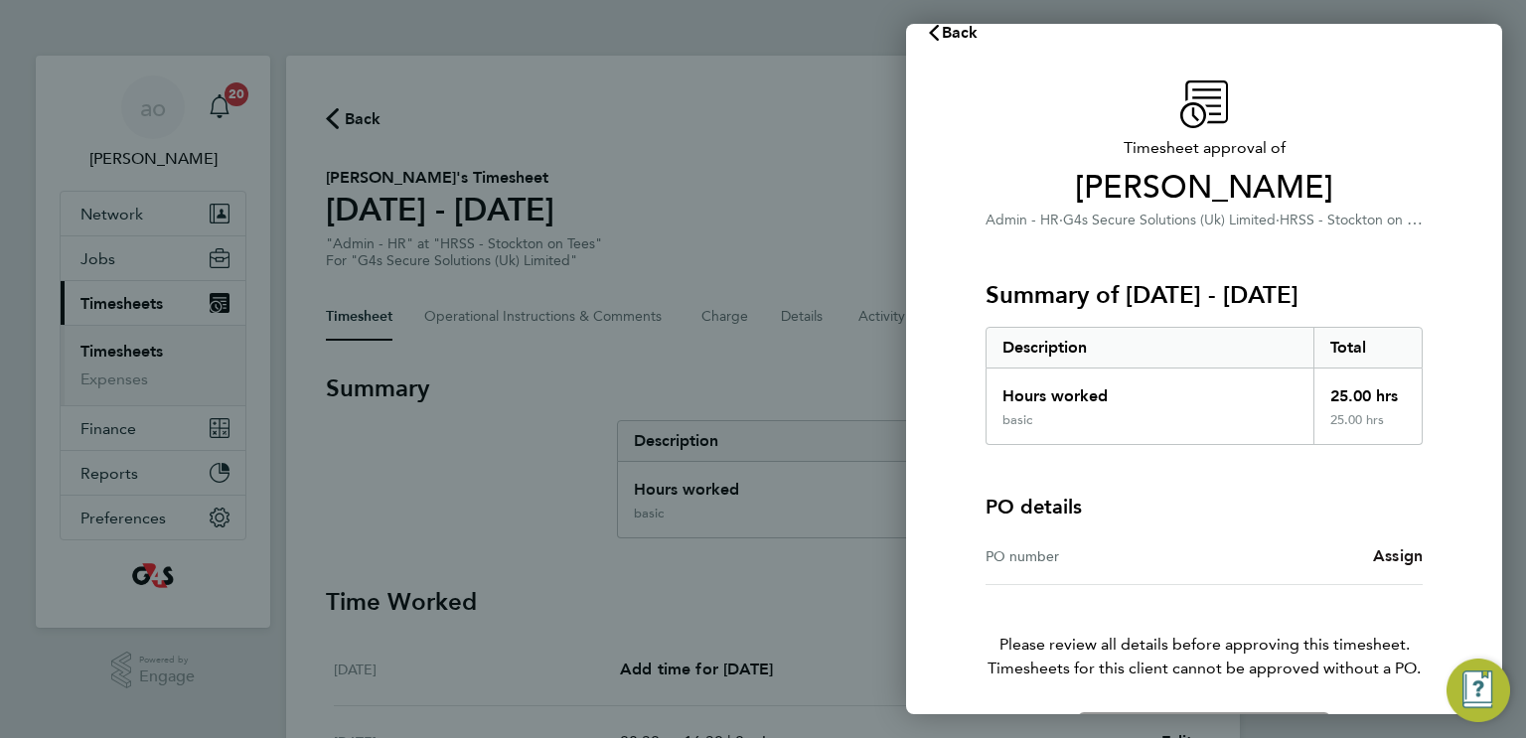
click at [1400, 556] on span "Assign" at bounding box center [1398, 555] width 50 height 19
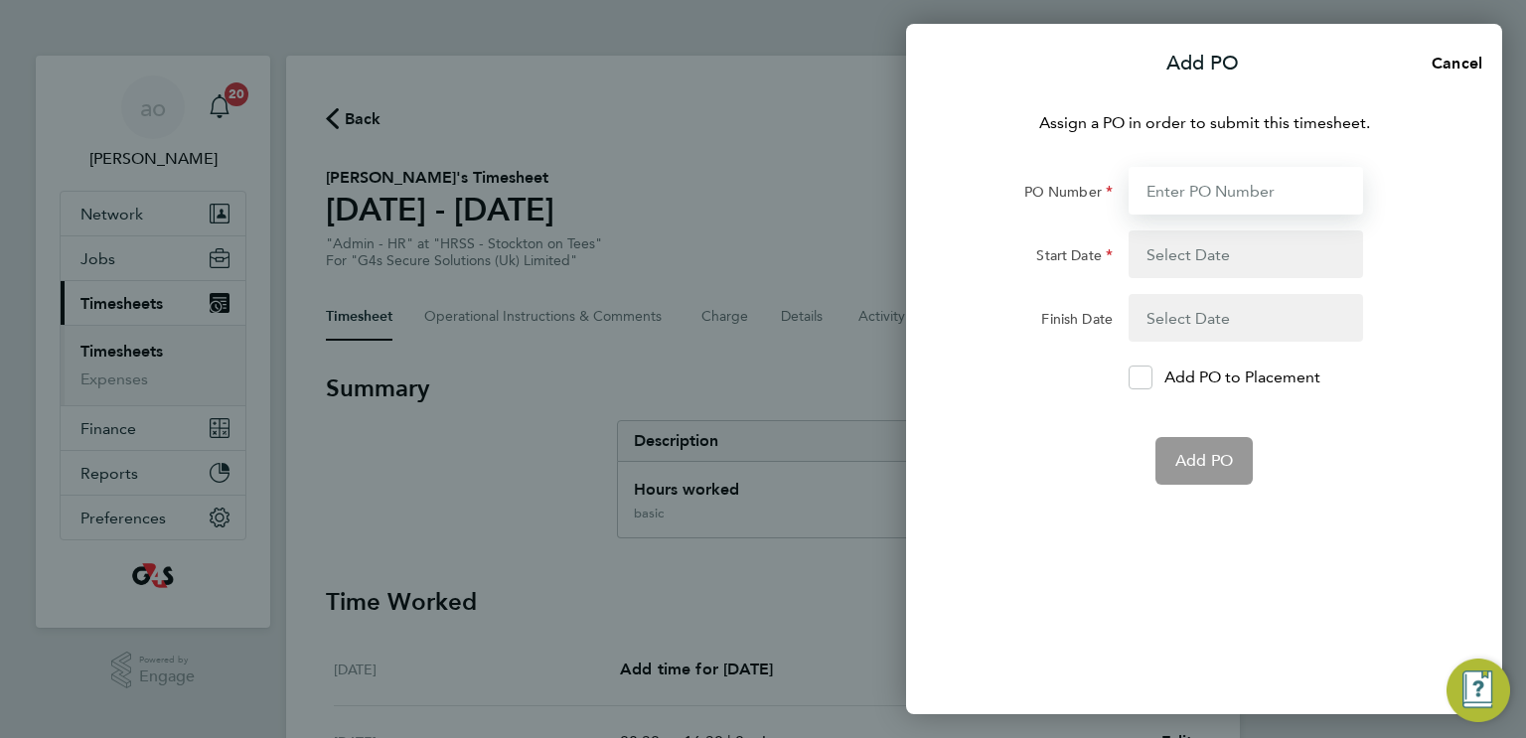
drag, startPoint x: 1186, startPoint y: 183, endPoint x: 1193, endPoint y: 193, distance: 12.1
click at [1193, 192] on input "PO Number" at bounding box center [1246, 191] width 234 height 48
paste input "4900165284"
type input "4900165284"
click at [1216, 246] on button "button" at bounding box center [1246, 254] width 234 height 48
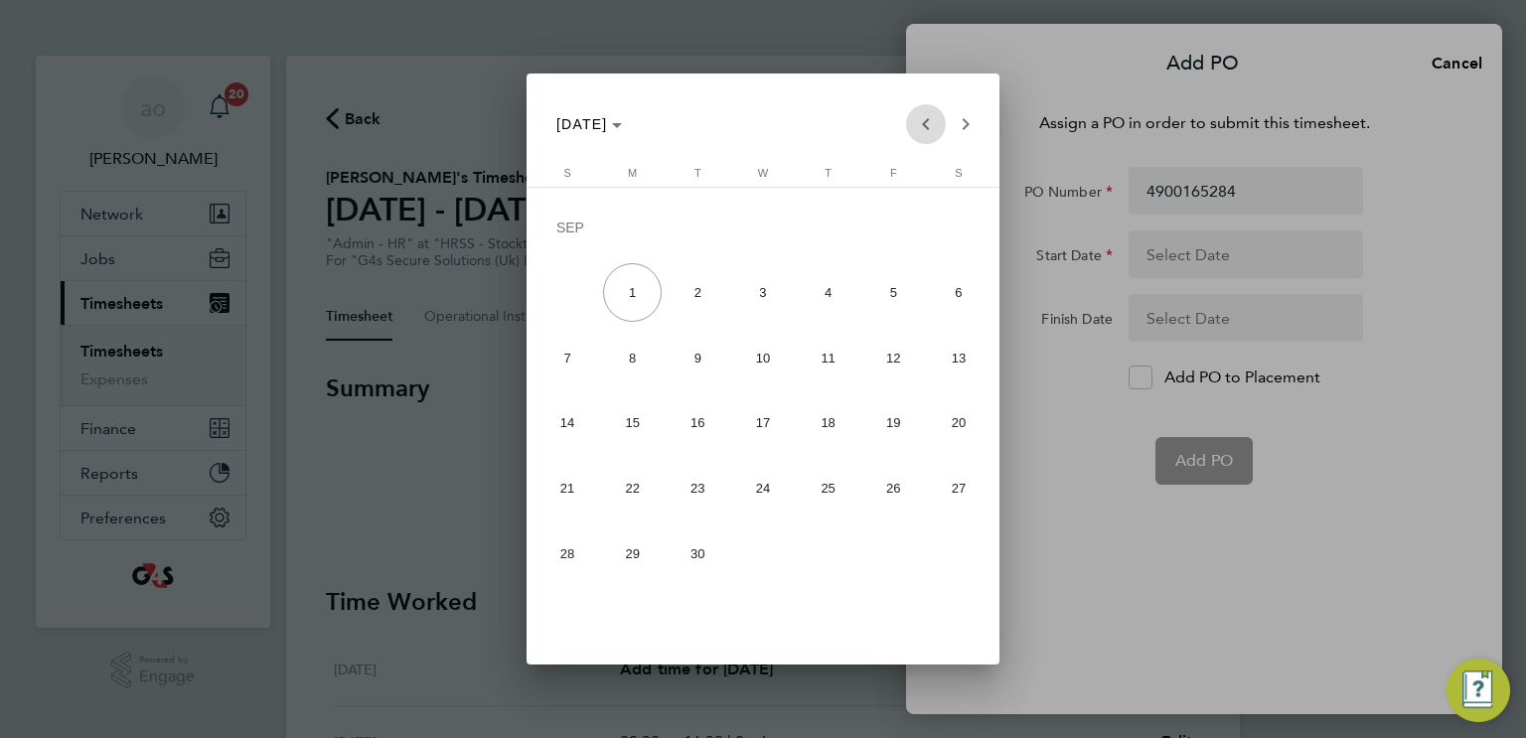
click at [929, 118] on span "Previous month" at bounding box center [926, 124] width 40 height 40
click at [637, 500] on span "25" at bounding box center [632, 493] width 59 height 59
type input "[DATE]"
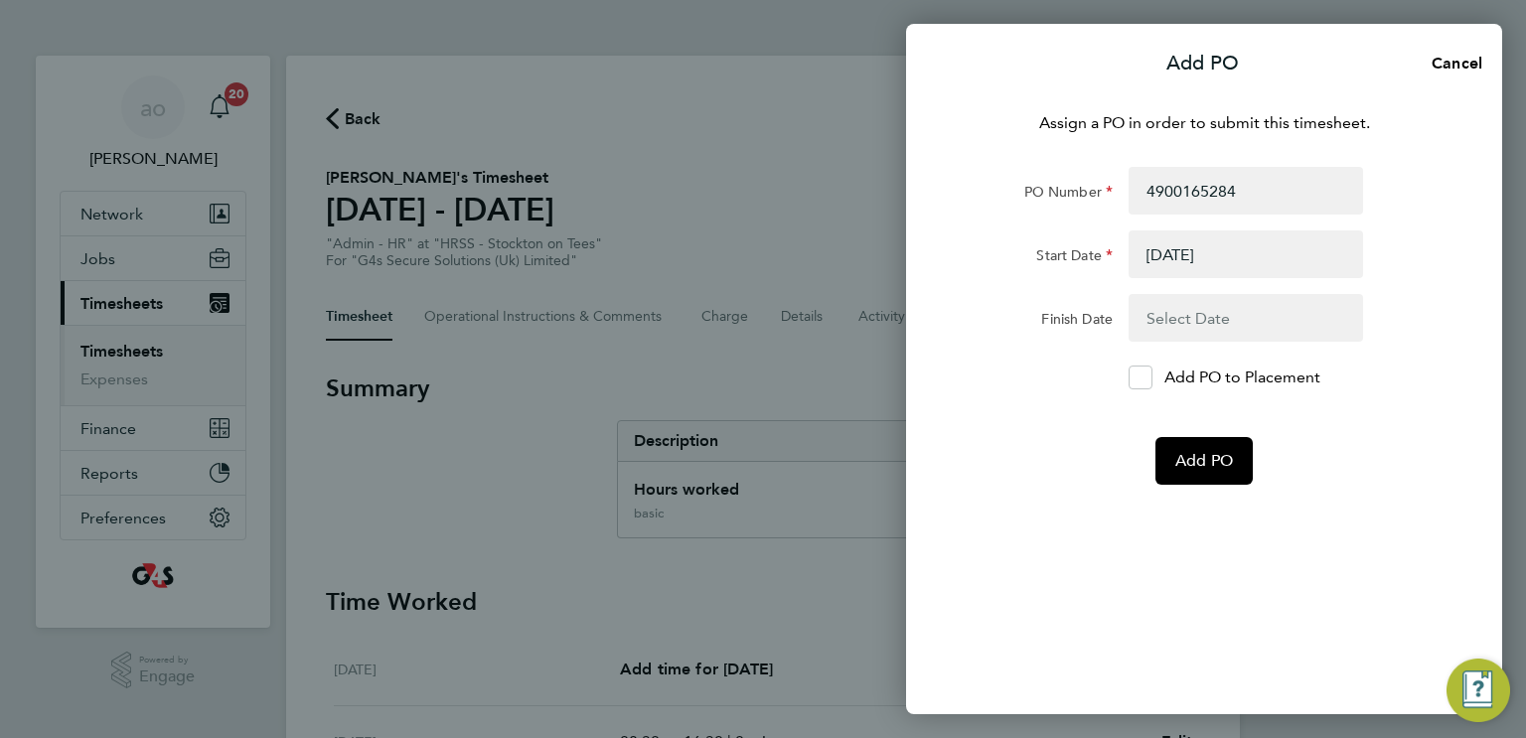
click at [1211, 321] on button "button" at bounding box center [1246, 318] width 234 height 48
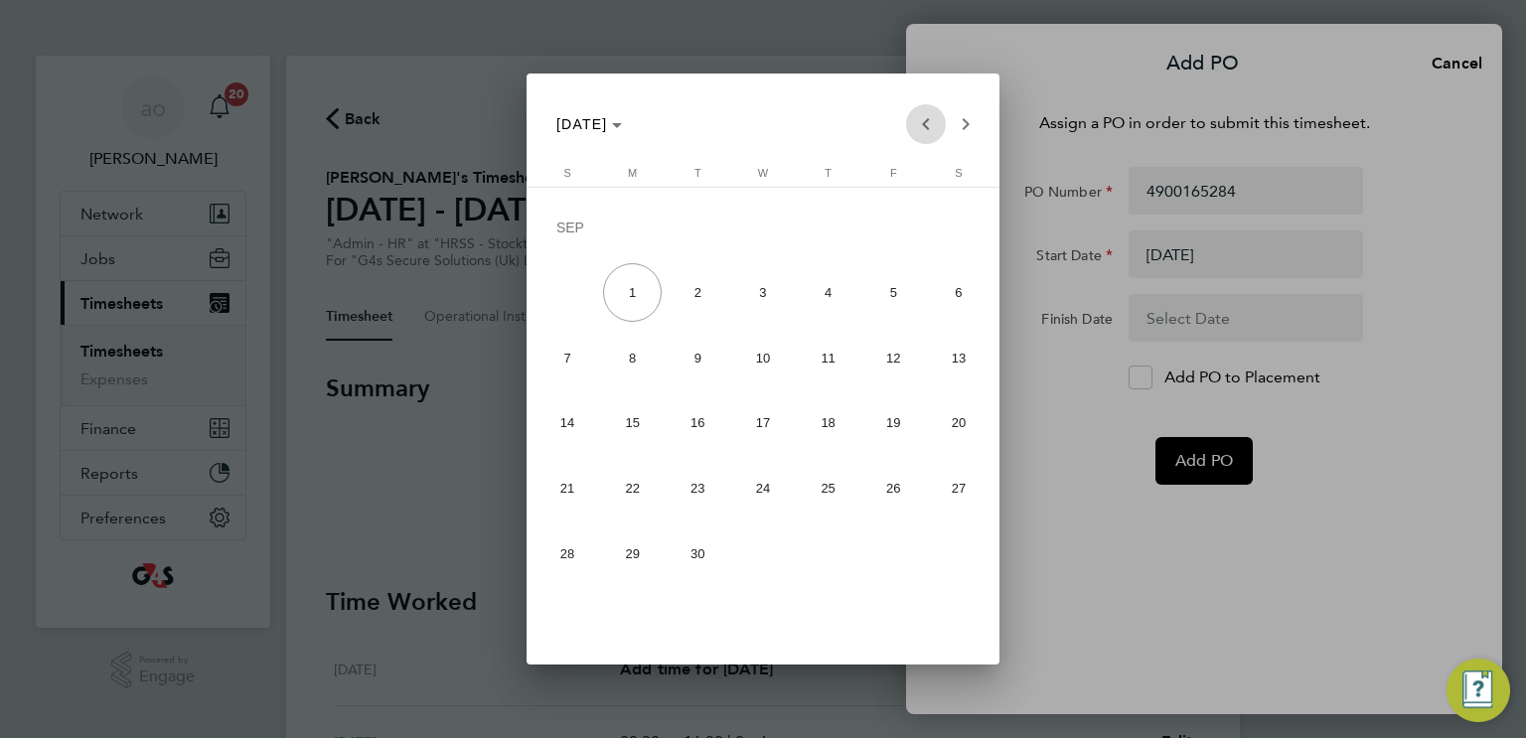
click at [928, 119] on span "Previous month" at bounding box center [926, 124] width 40 height 40
click at [568, 548] on span "31" at bounding box center [567, 559] width 59 height 59
type input "[DATE]"
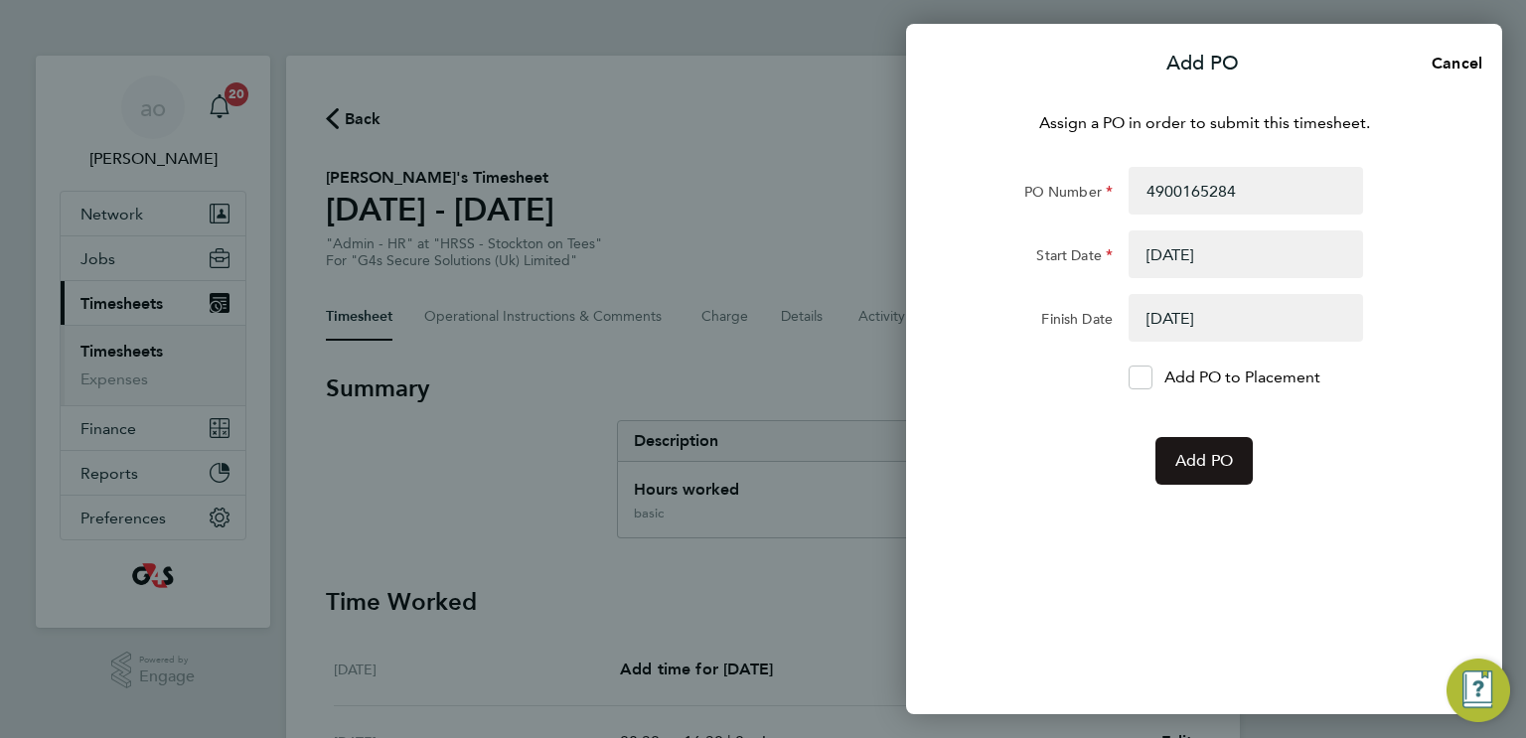
click at [1208, 469] on span "Add PO" at bounding box center [1204, 461] width 58 height 20
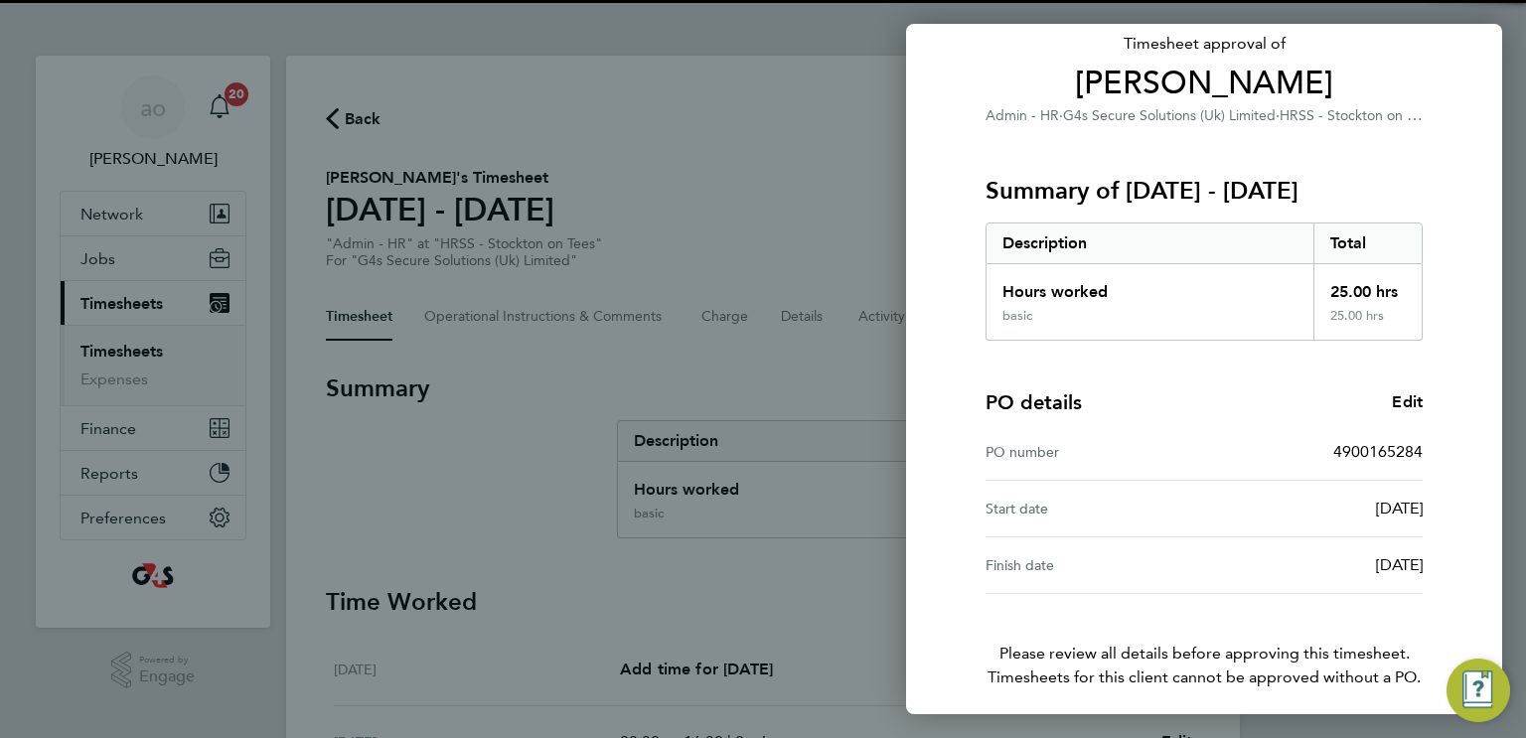
scroll to position [212, 0]
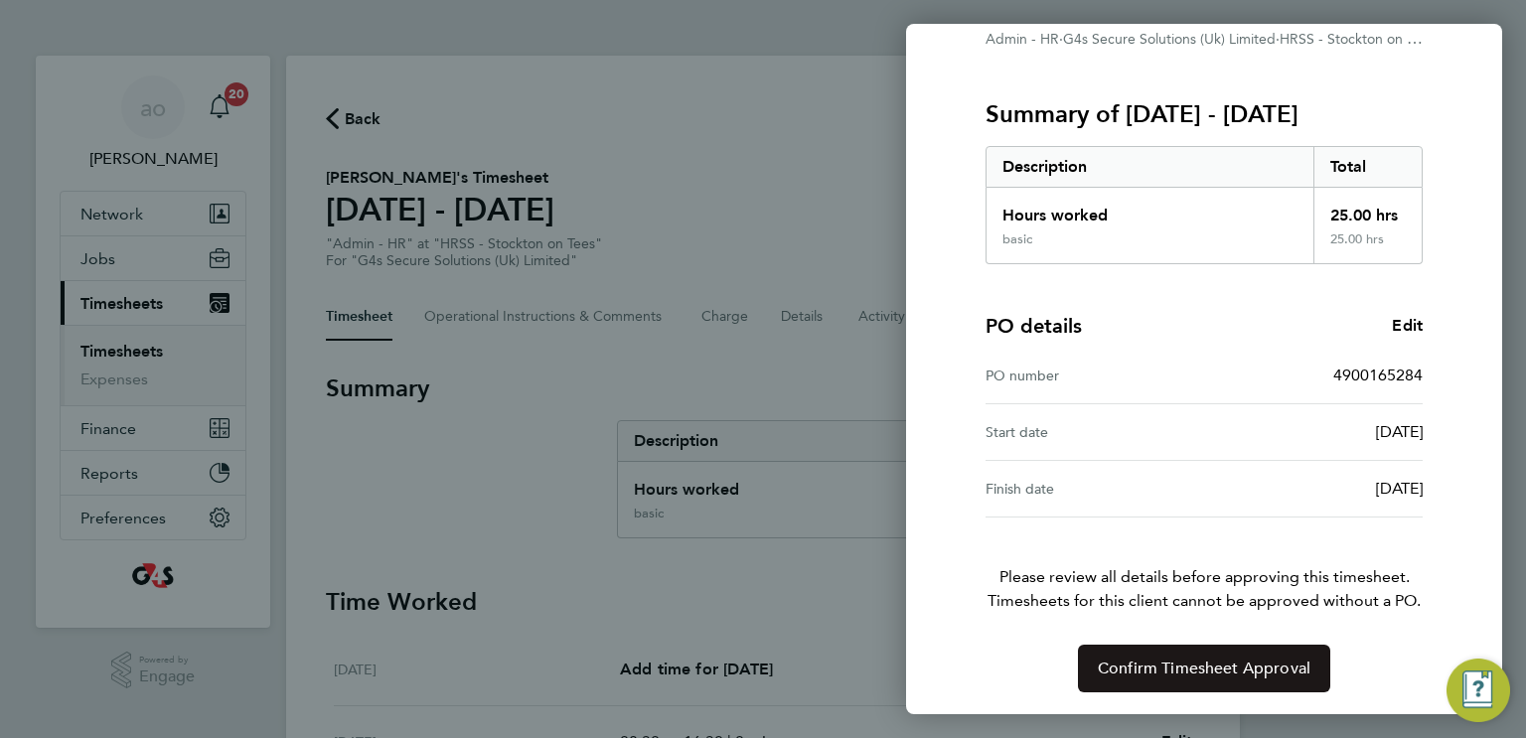
click at [1209, 664] on span "Confirm Timesheet Approval" at bounding box center [1204, 669] width 213 height 20
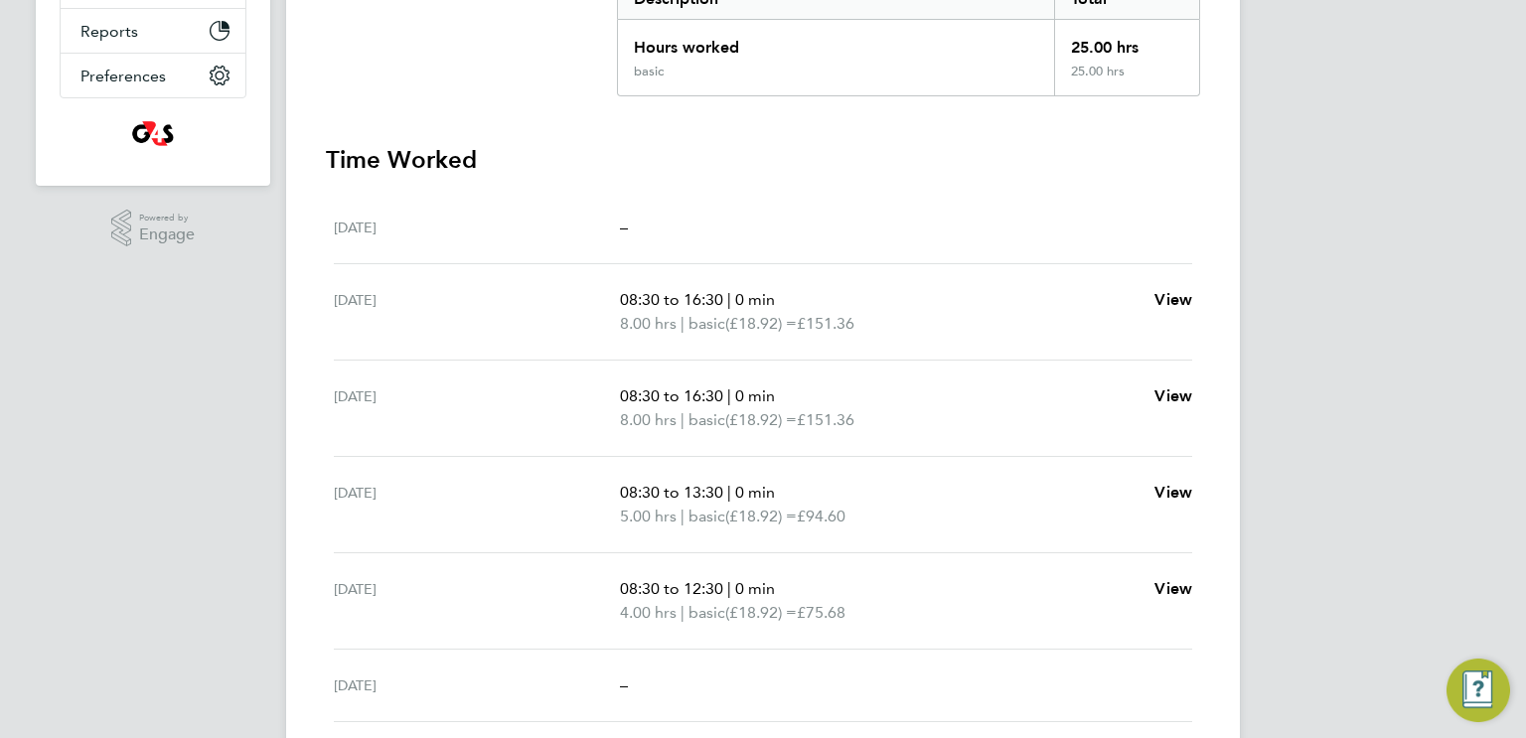
scroll to position [574, 0]
